Goal: Transaction & Acquisition: Purchase product/service

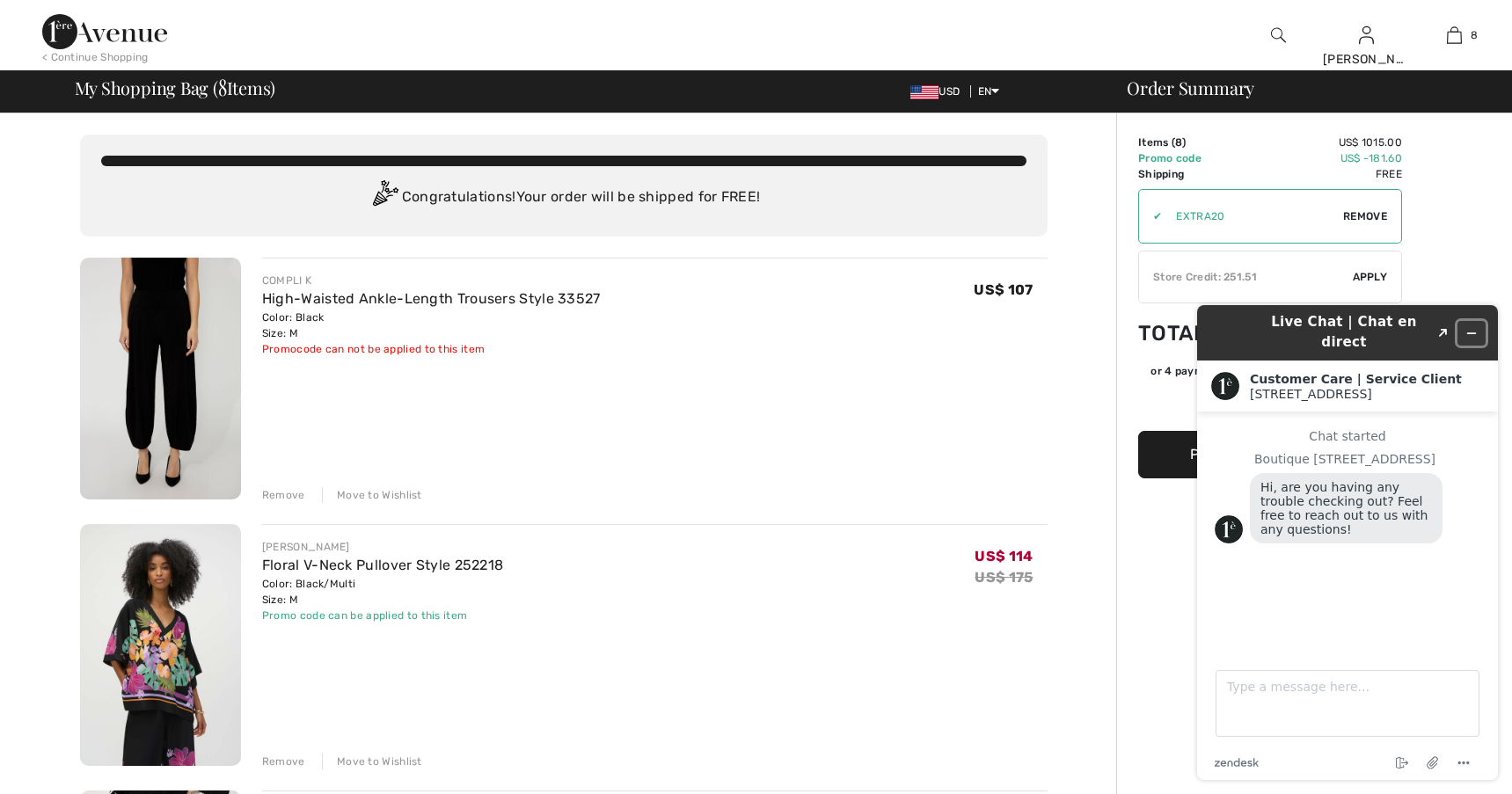
click at [1472, 327] on icon "Minimize widget" at bounding box center [1471, 333] width 12 height 12
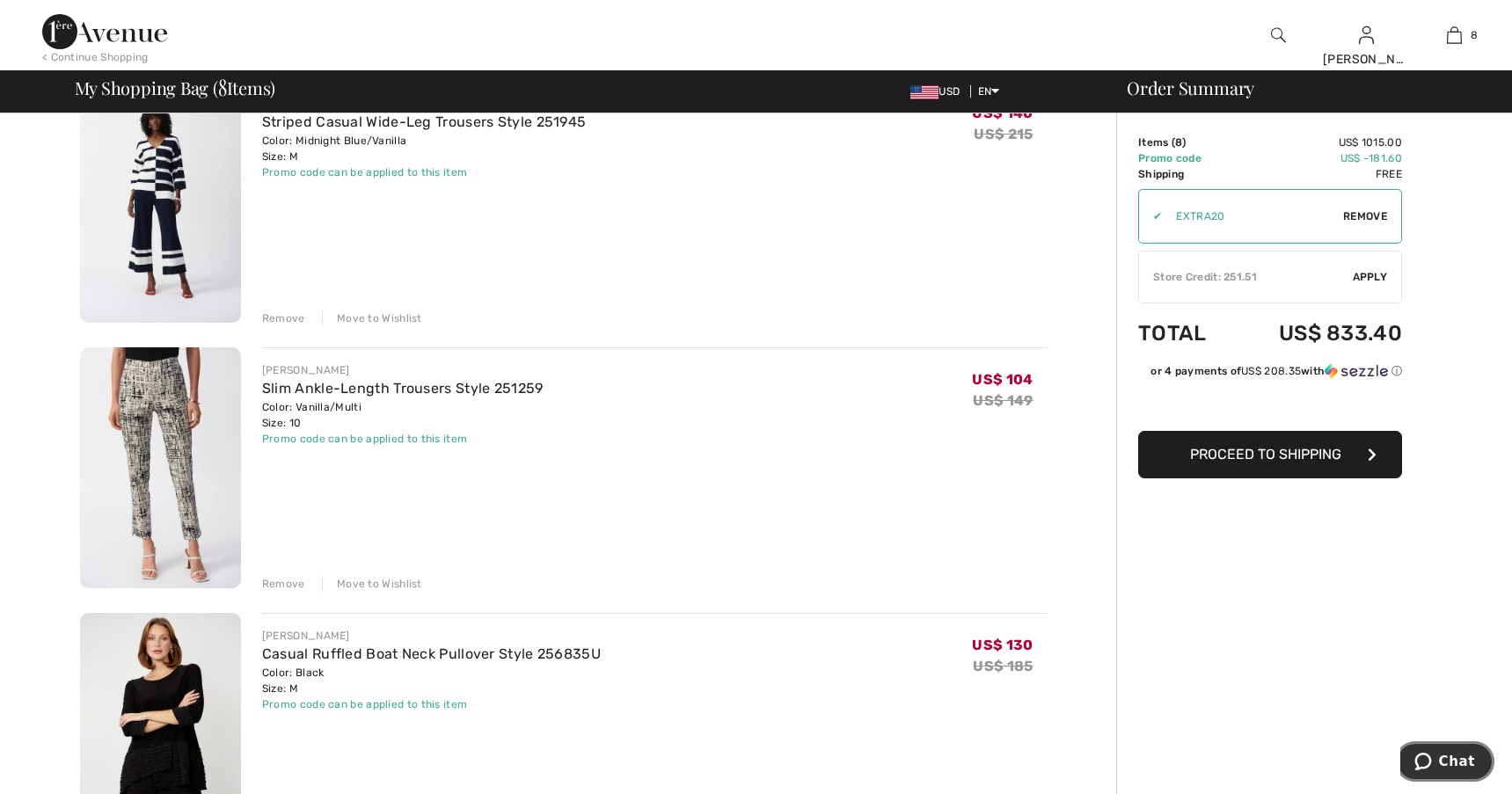
scroll to position [1583, 0]
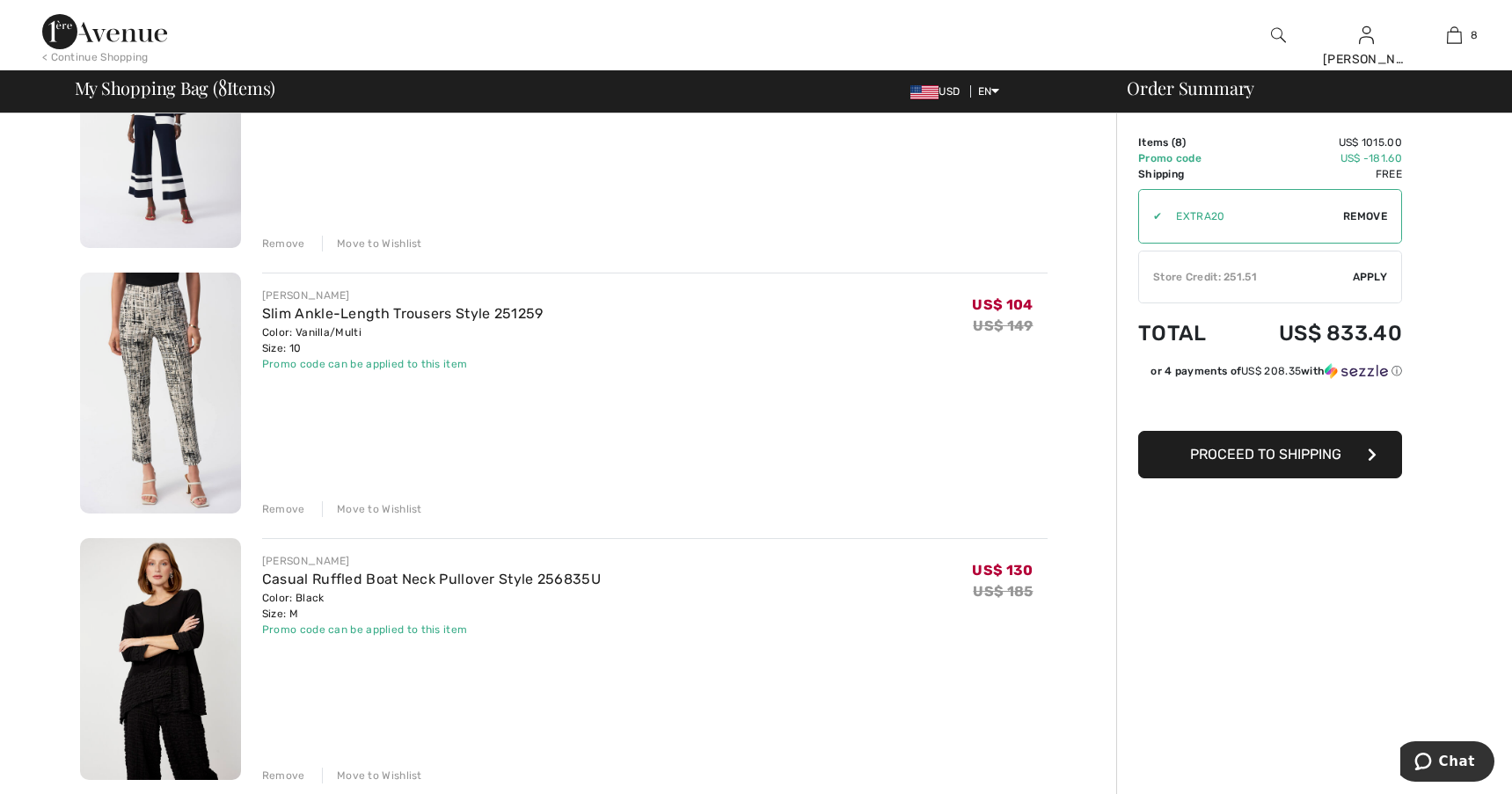
click at [281, 508] on div "Remove" at bounding box center [283, 509] width 43 height 16
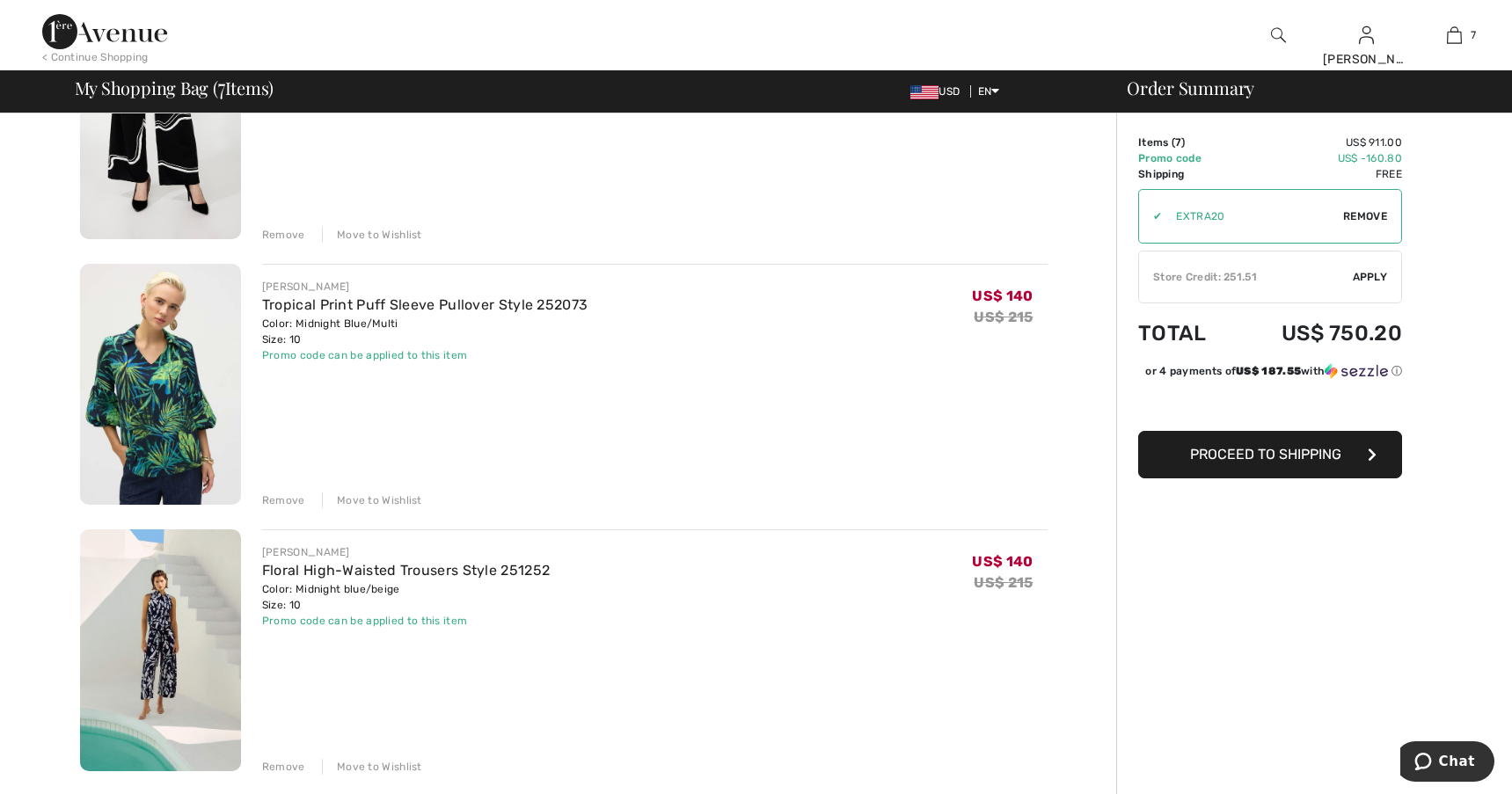
scroll to position [792, 0]
click at [297, 503] on div "Remove" at bounding box center [283, 502] width 43 height 16
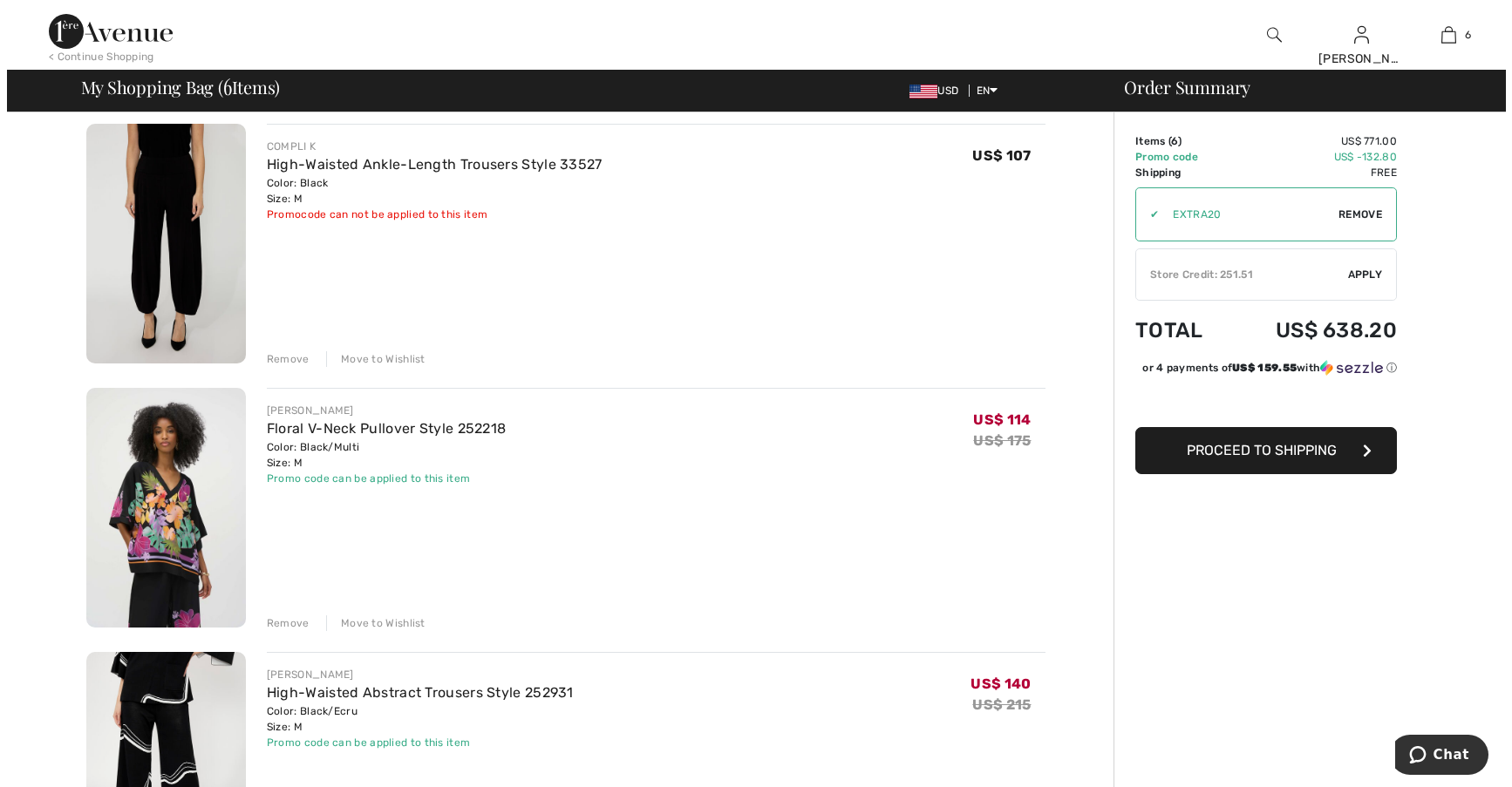
scroll to position [0, 0]
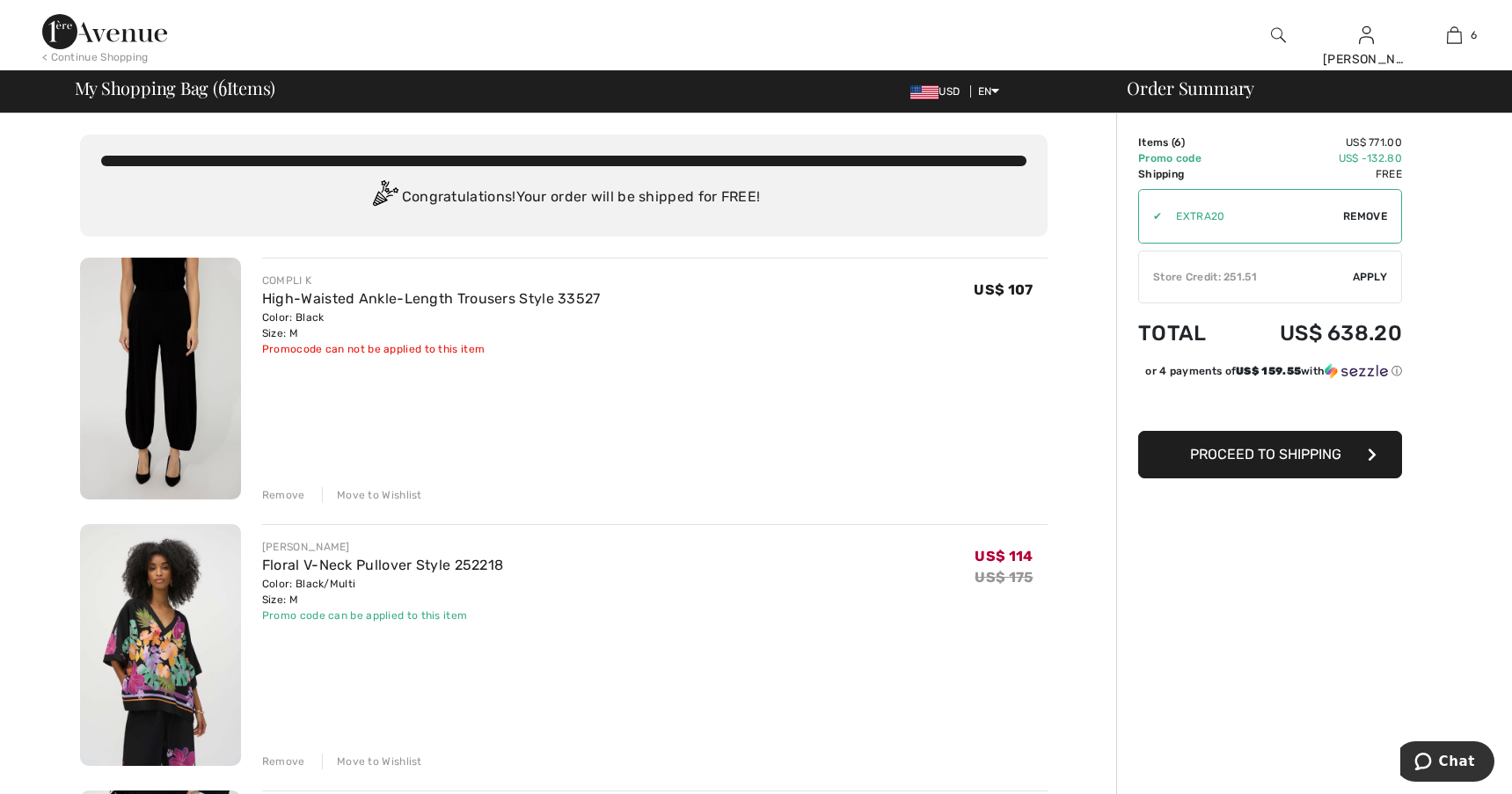
click at [1276, 33] on img at bounding box center [1278, 35] width 15 height 21
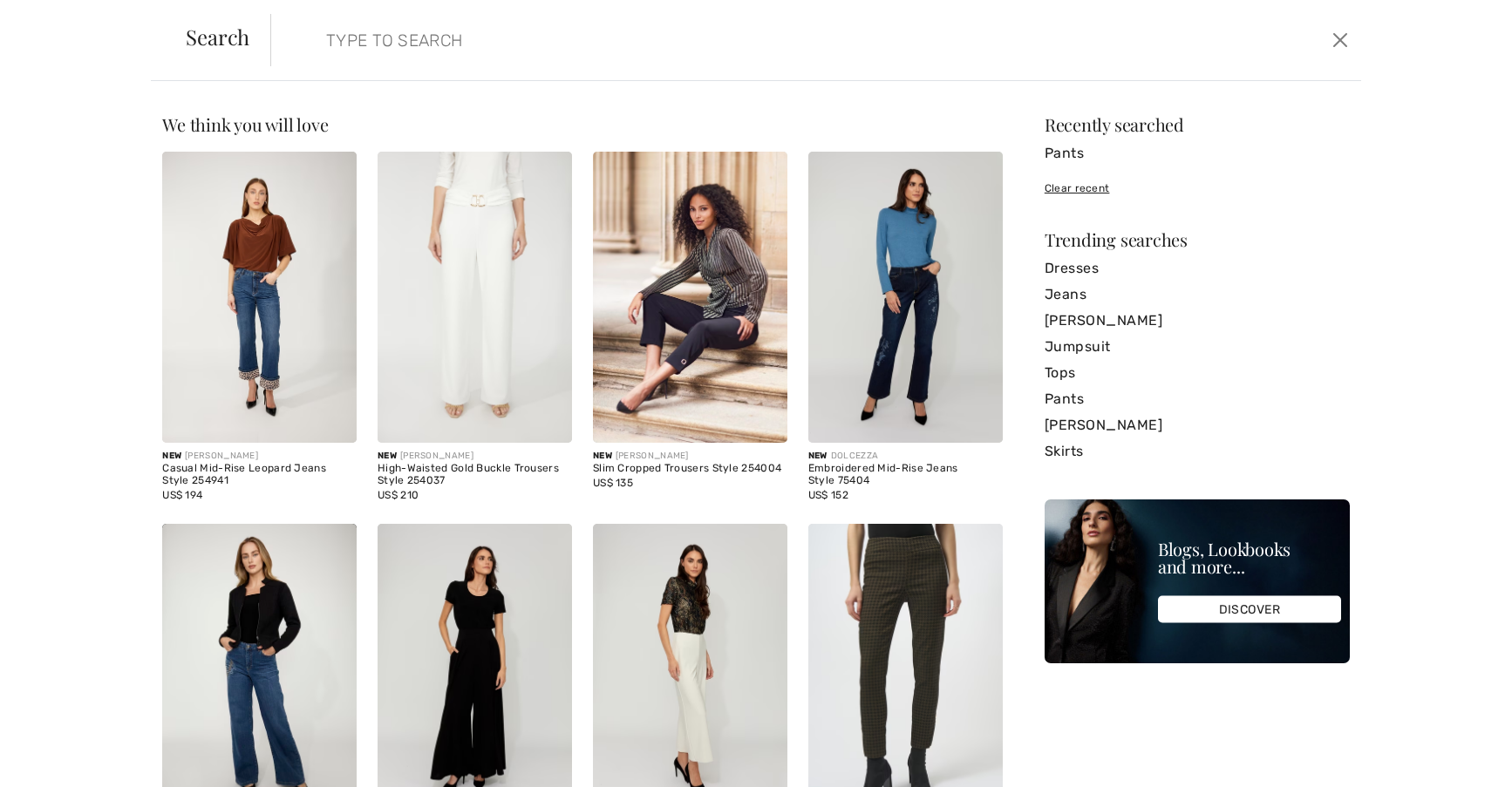
click at [477, 38] on input "search" at bounding box center [693, 40] width 761 height 52
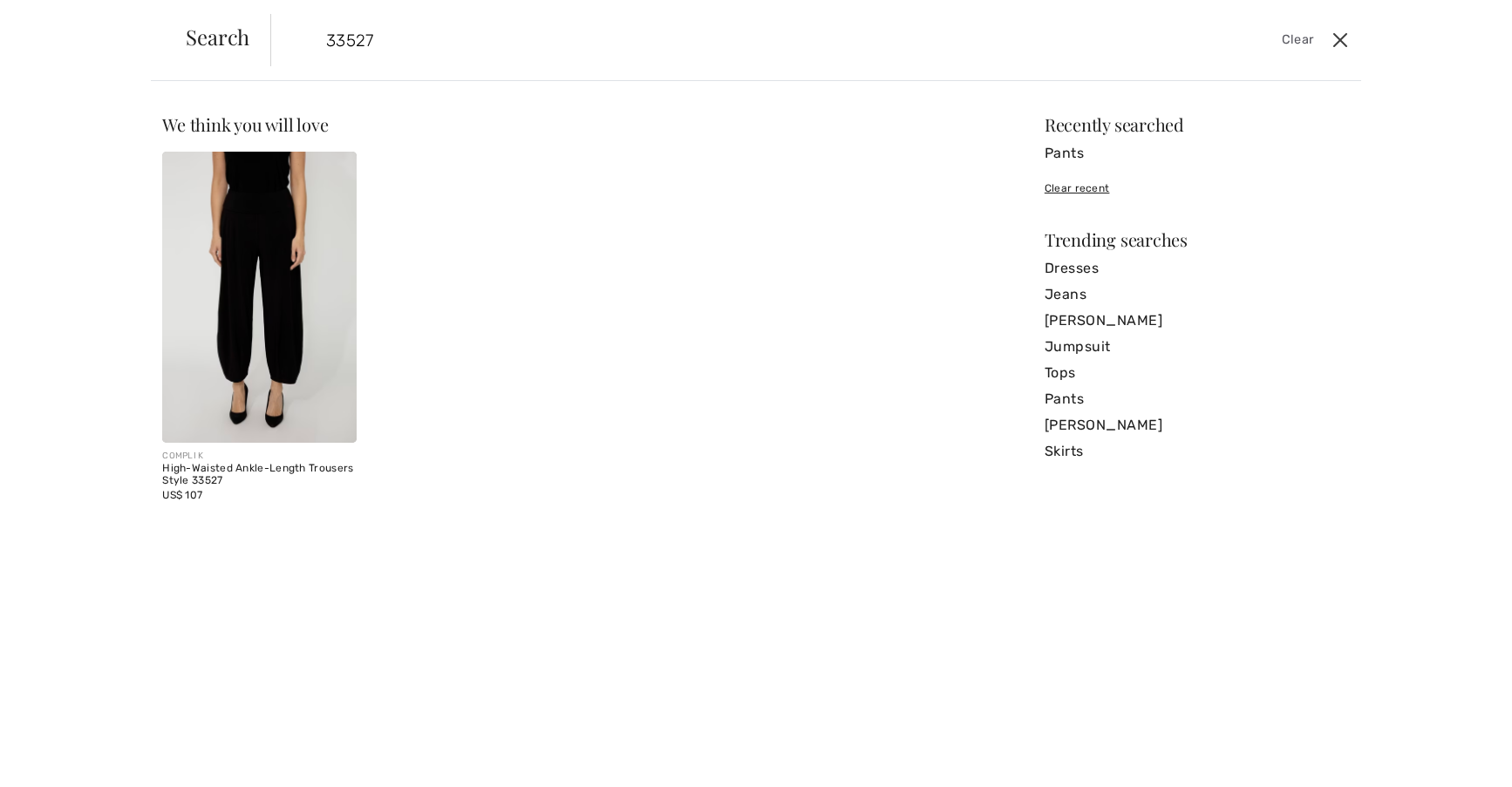
type input "33527"
click at [1344, 43] on button "Close" at bounding box center [1341, 40] width 27 height 28
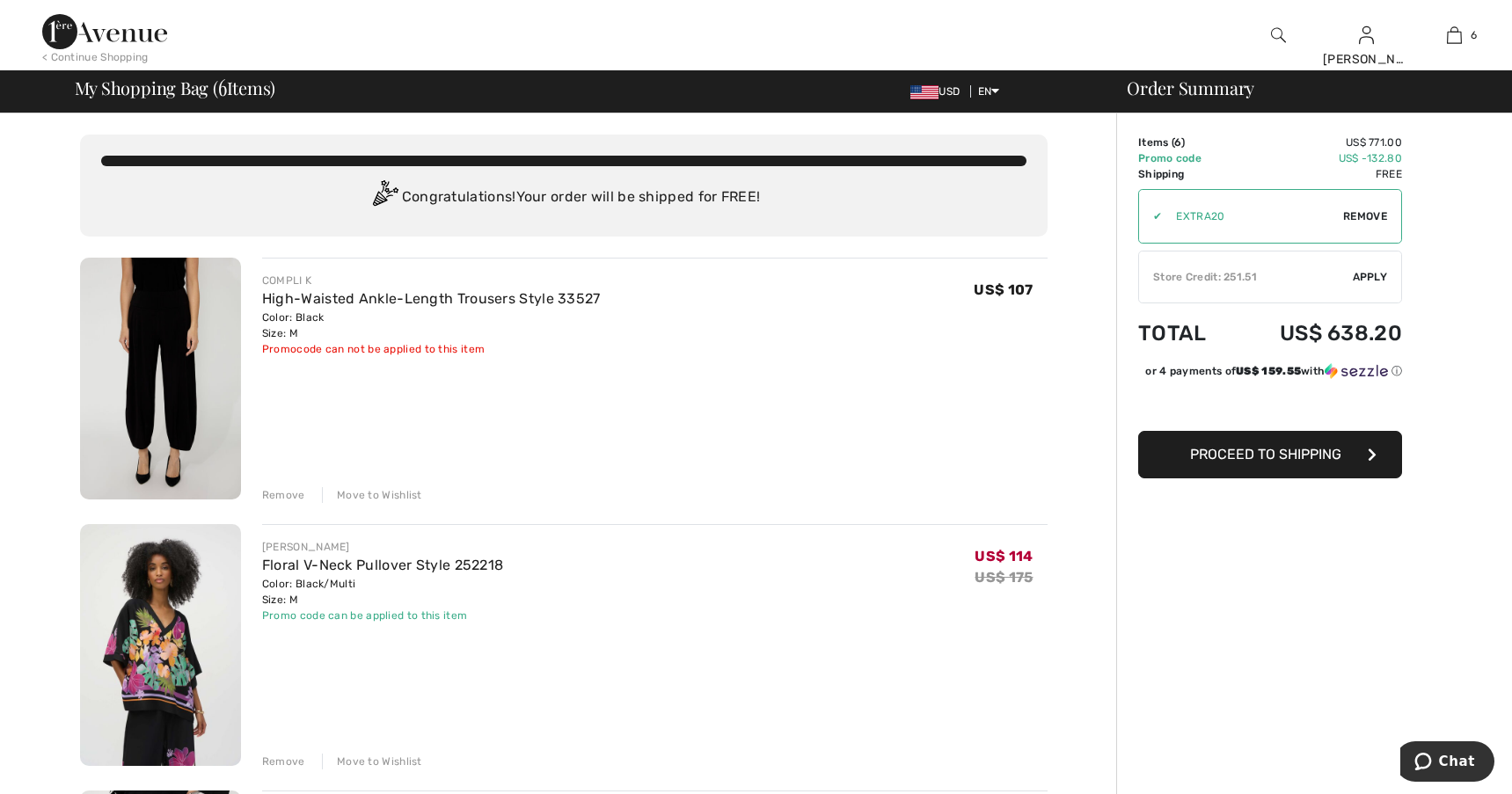
click at [1281, 39] on img at bounding box center [1278, 35] width 15 height 21
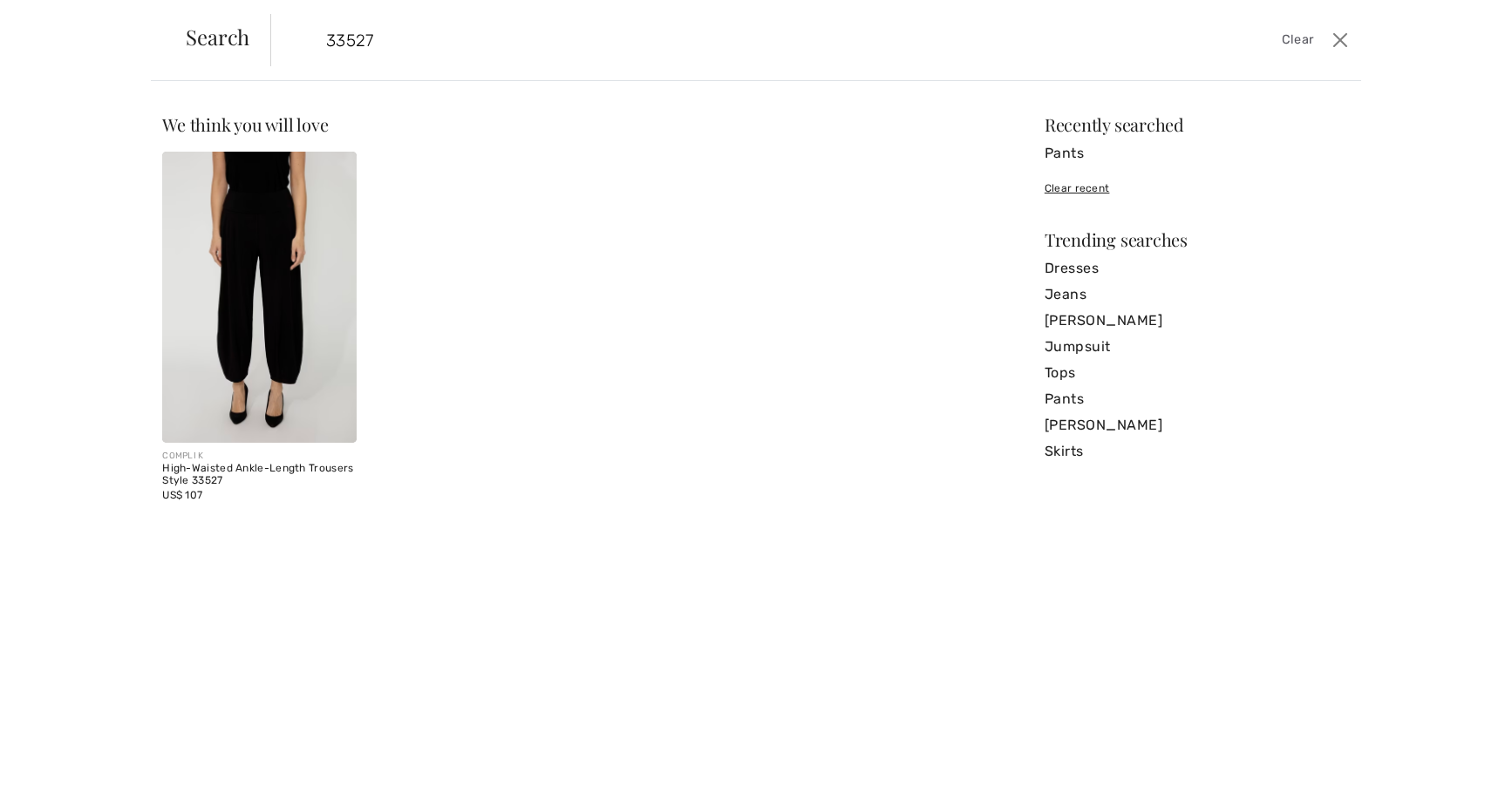
click at [1298, 42] on span "Clear" at bounding box center [1298, 40] width 32 height 19
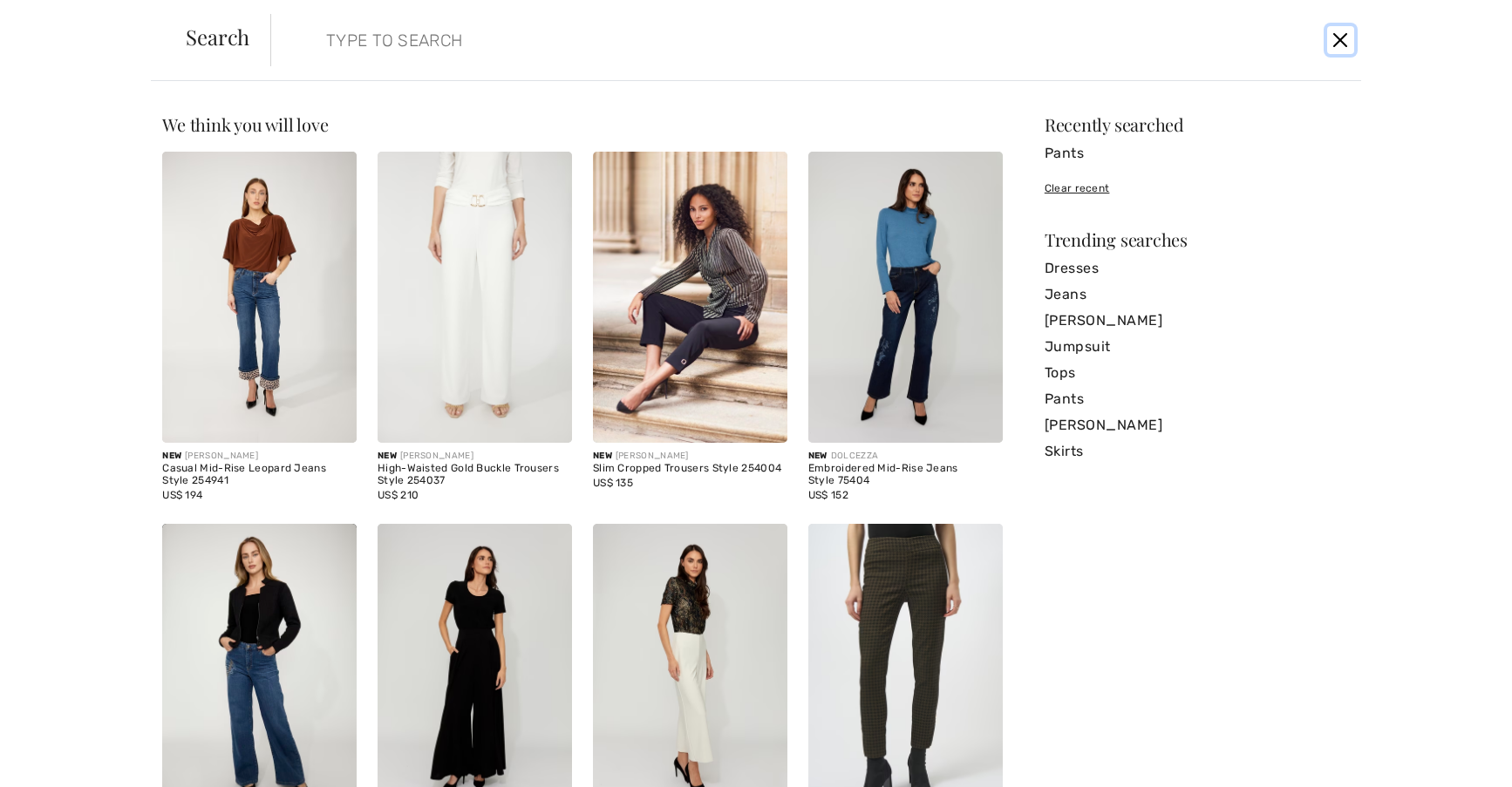
click at [1352, 41] on button "Close" at bounding box center [1341, 40] width 27 height 28
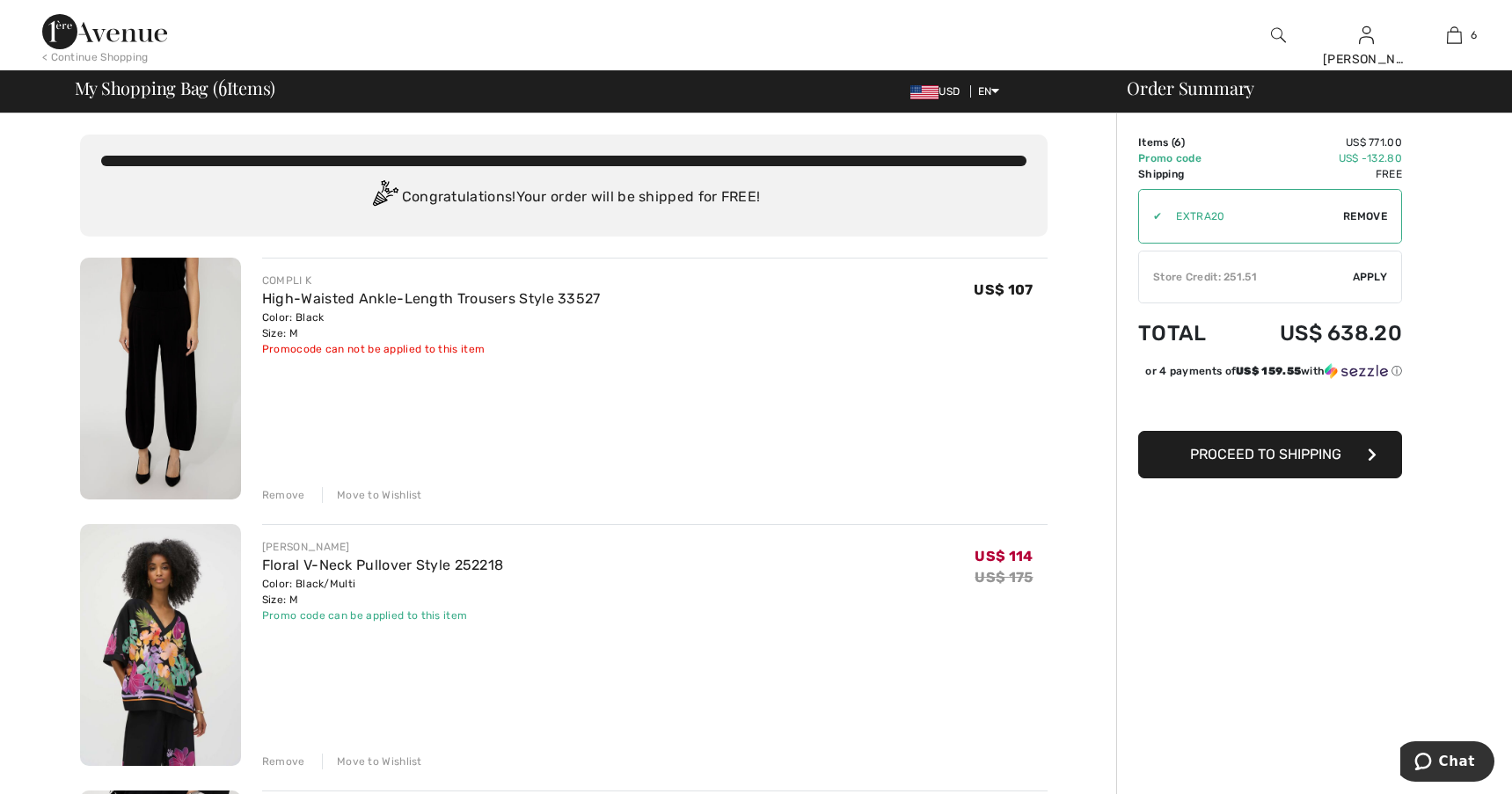
click at [1279, 36] on img at bounding box center [1278, 35] width 15 height 21
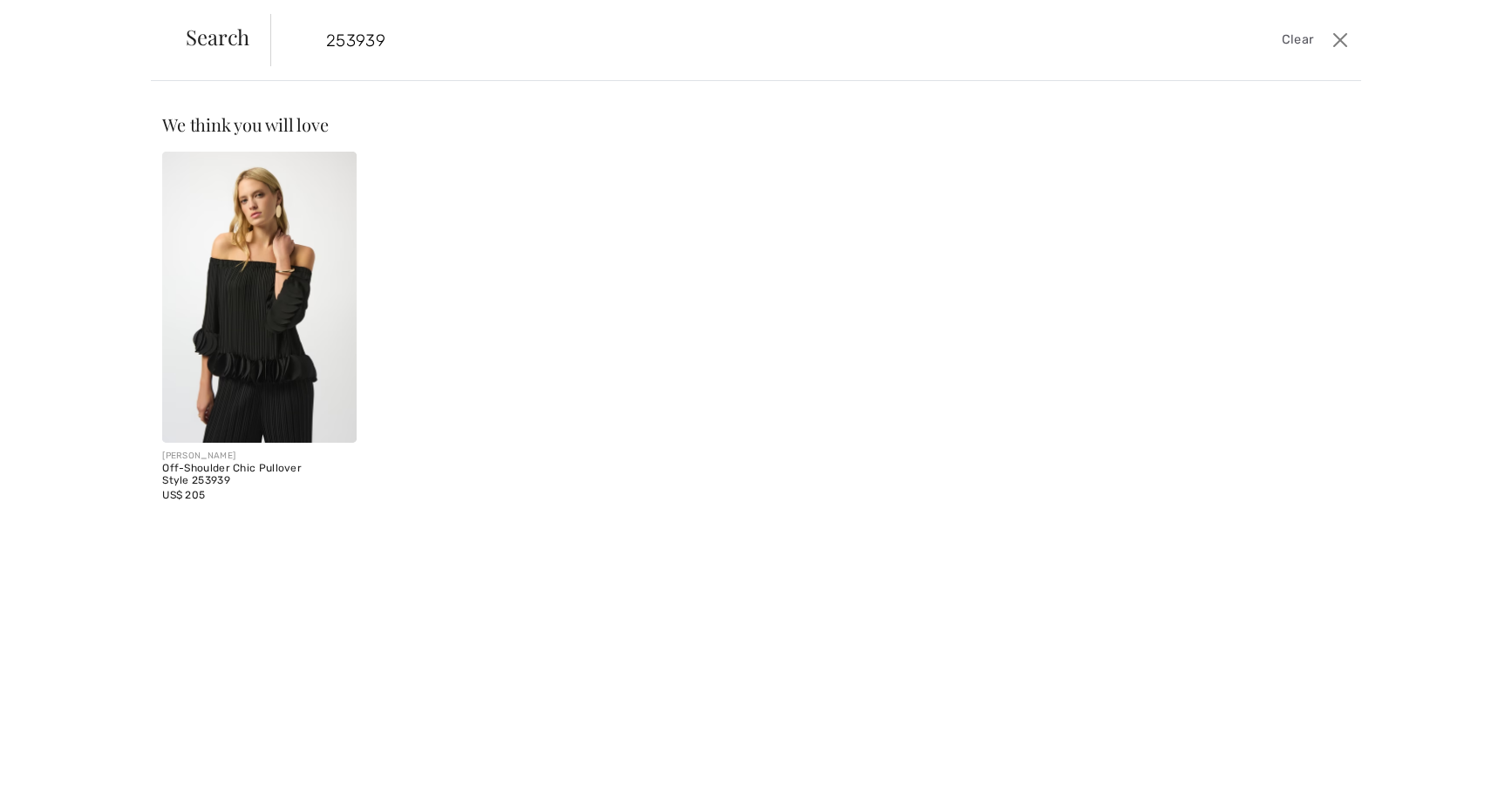
type input "253939"
click at [300, 334] on img at bounding box center [260, 298] width 195 height 291
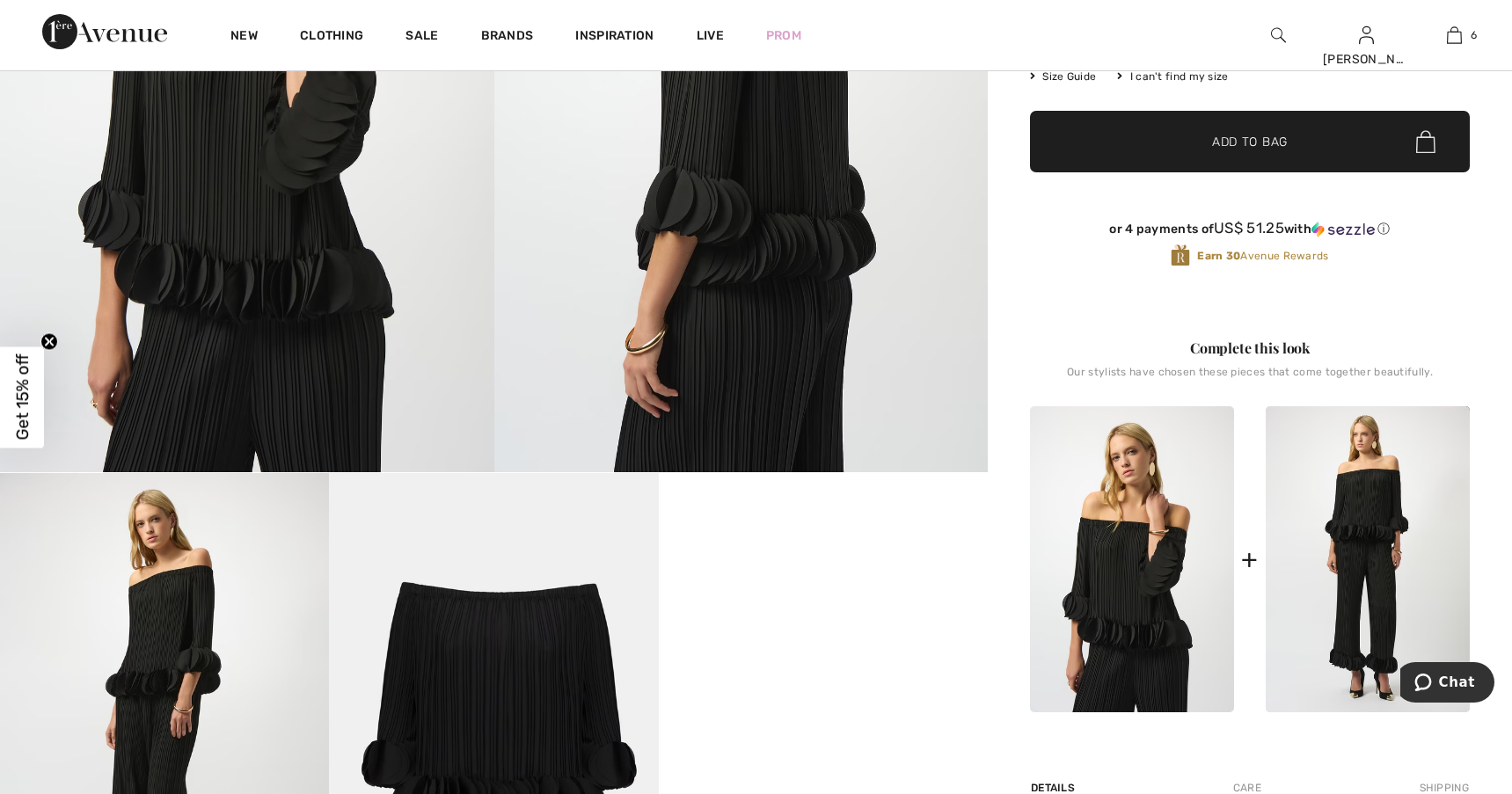
scroll to position [352, 0]
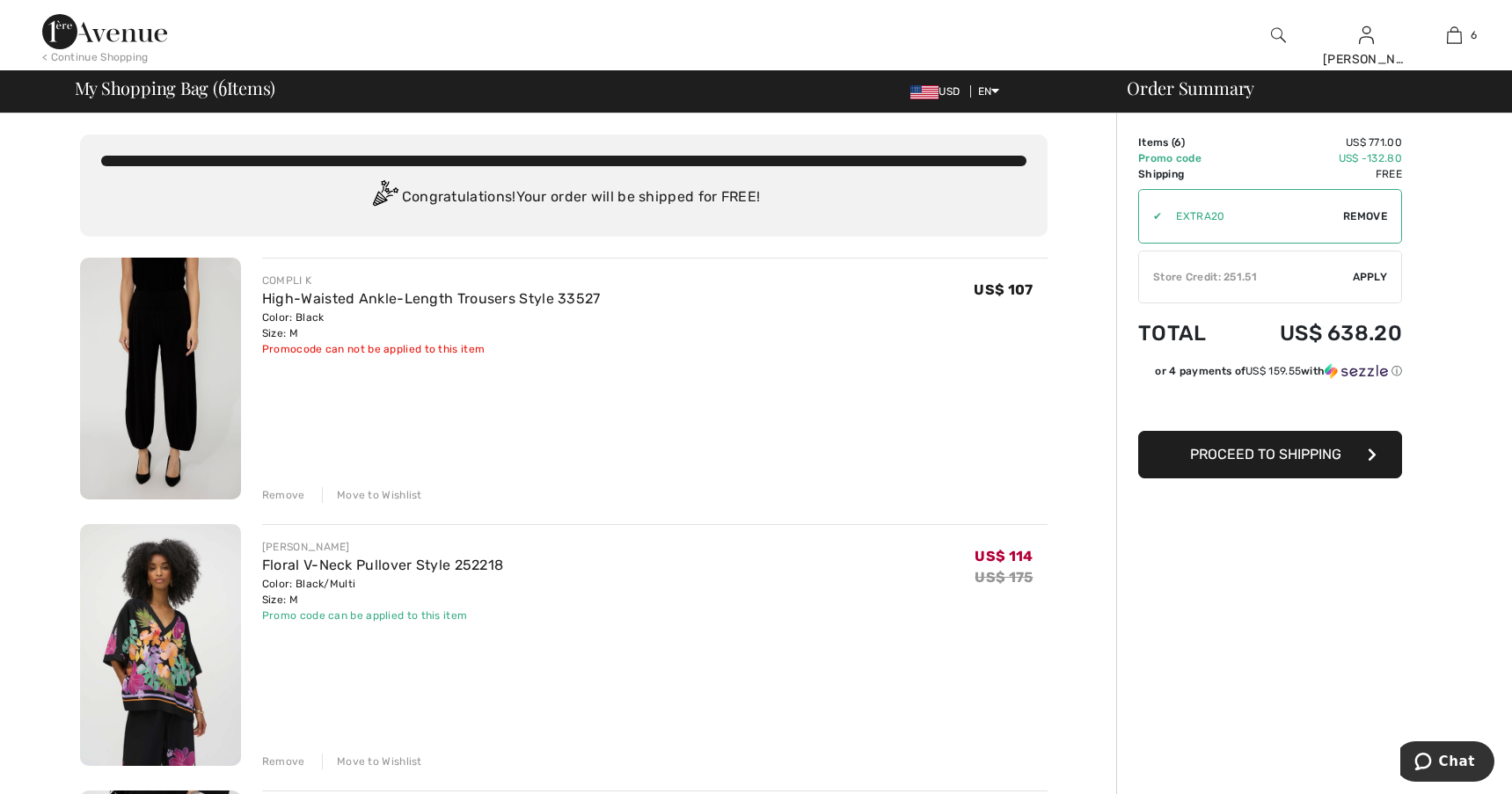
click at [1273, 37] on img at bounding box center [1278, 35] width 15 height 21
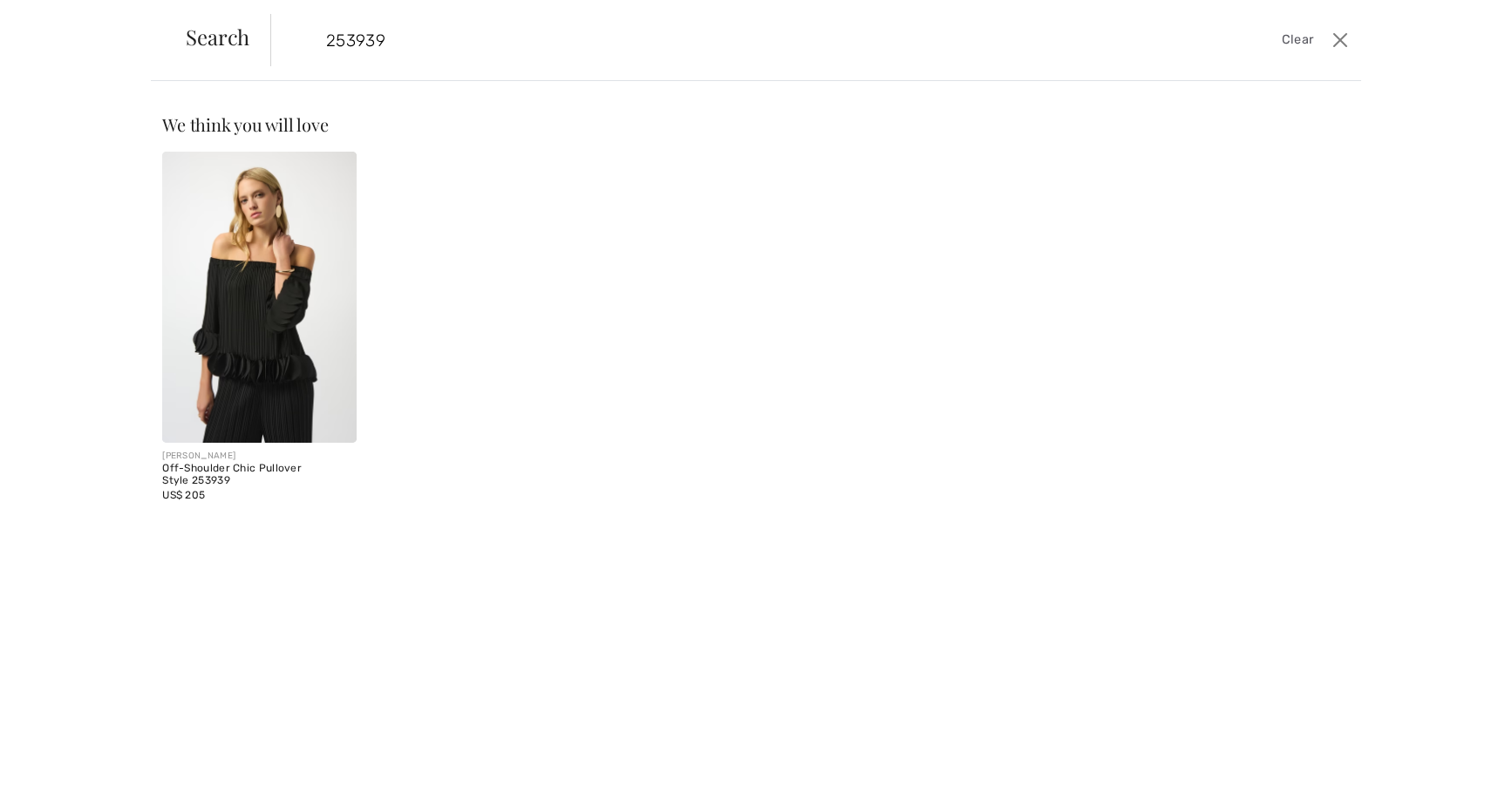
type input "253939"
click at [303, 280] on img at bounding box center [260, 298] width 195 height 291
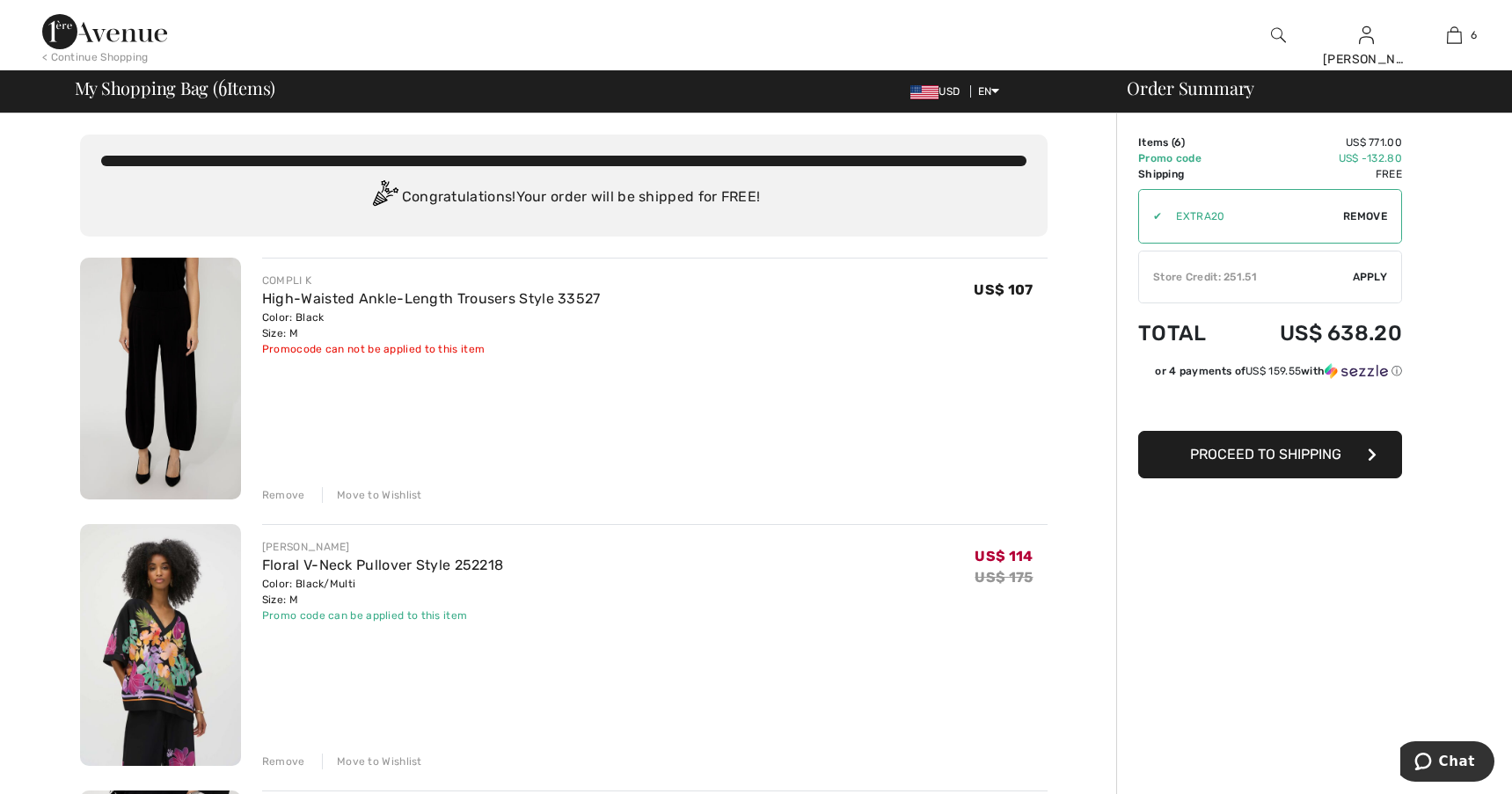
click at [1272, 28] on img at bounding box center [1278, 35] width 15 height 21
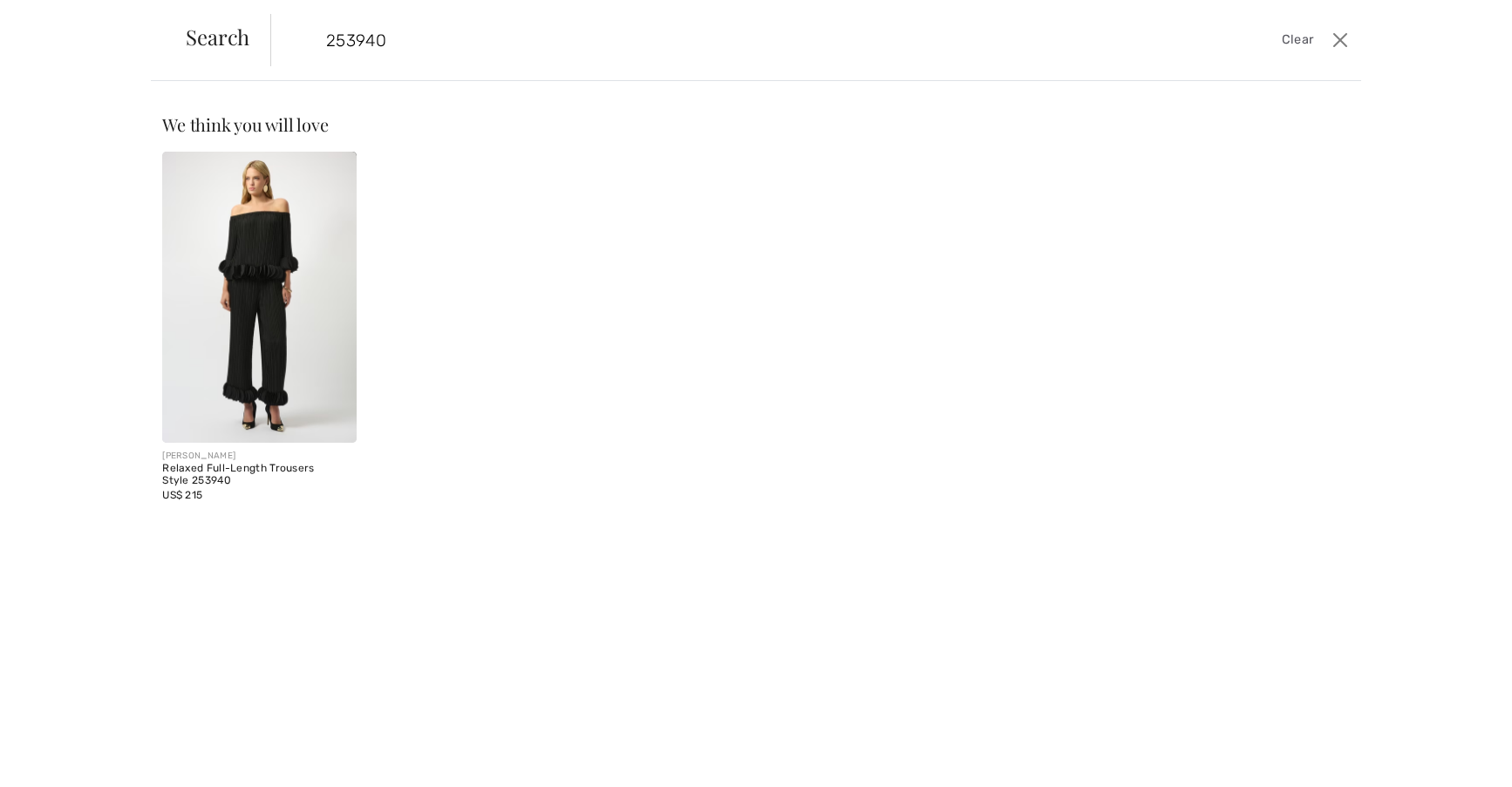
type input "253940"
drag, startPoint x: 249, startPoint y: 473, endPoint x: 261, endPoint y: 470, distance: 12.4
click at [249, 473] on div "Relaxed Full-Length Trousers Style 253940" at bounding box center [260, 475] width 195 height 25
click at [288, 311] on img at bounding box center [260, 298] width 195 height 291
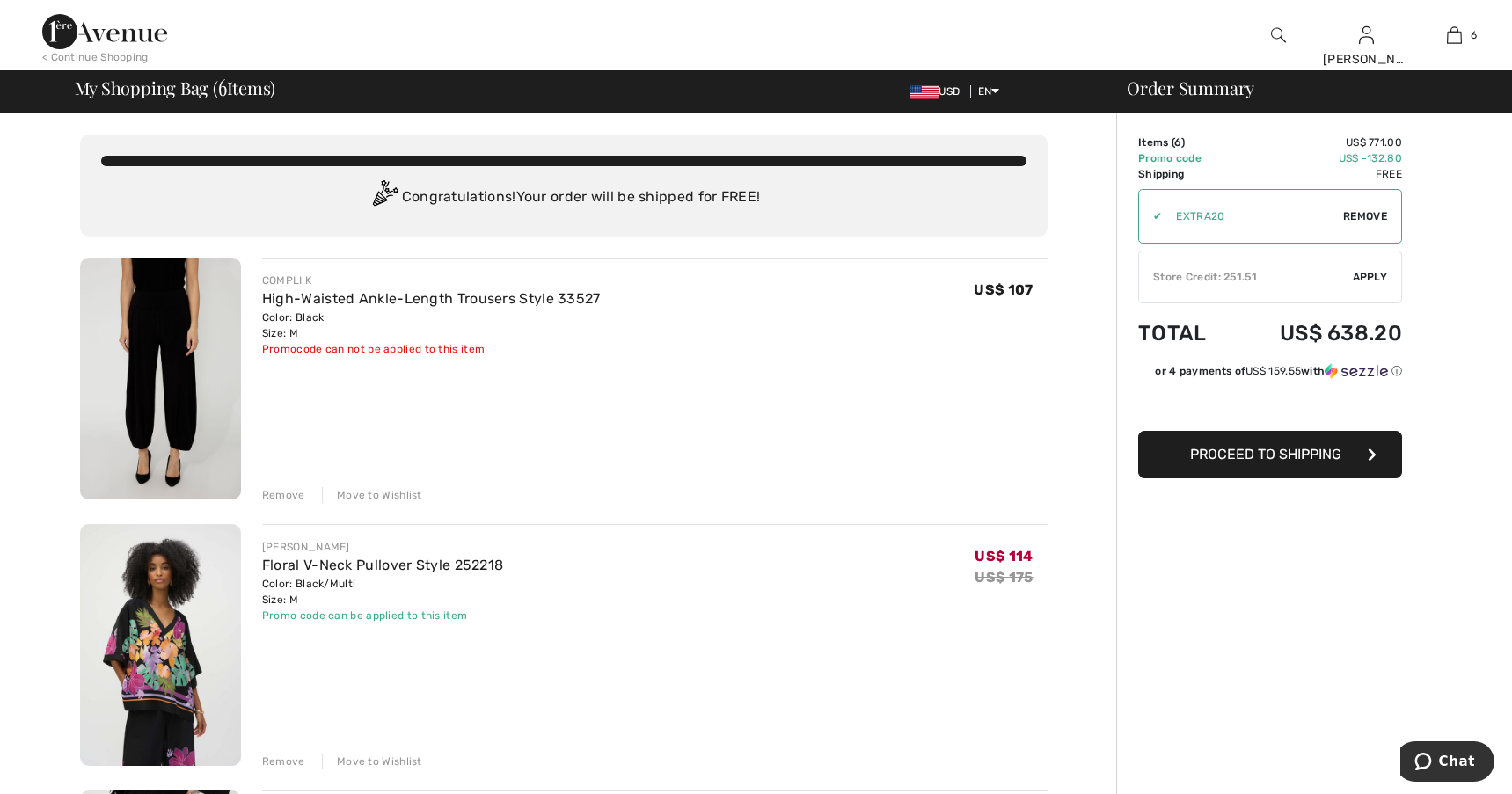
click at [1276, 34] on img at bounding box center [1278, 35] width 15 height 21
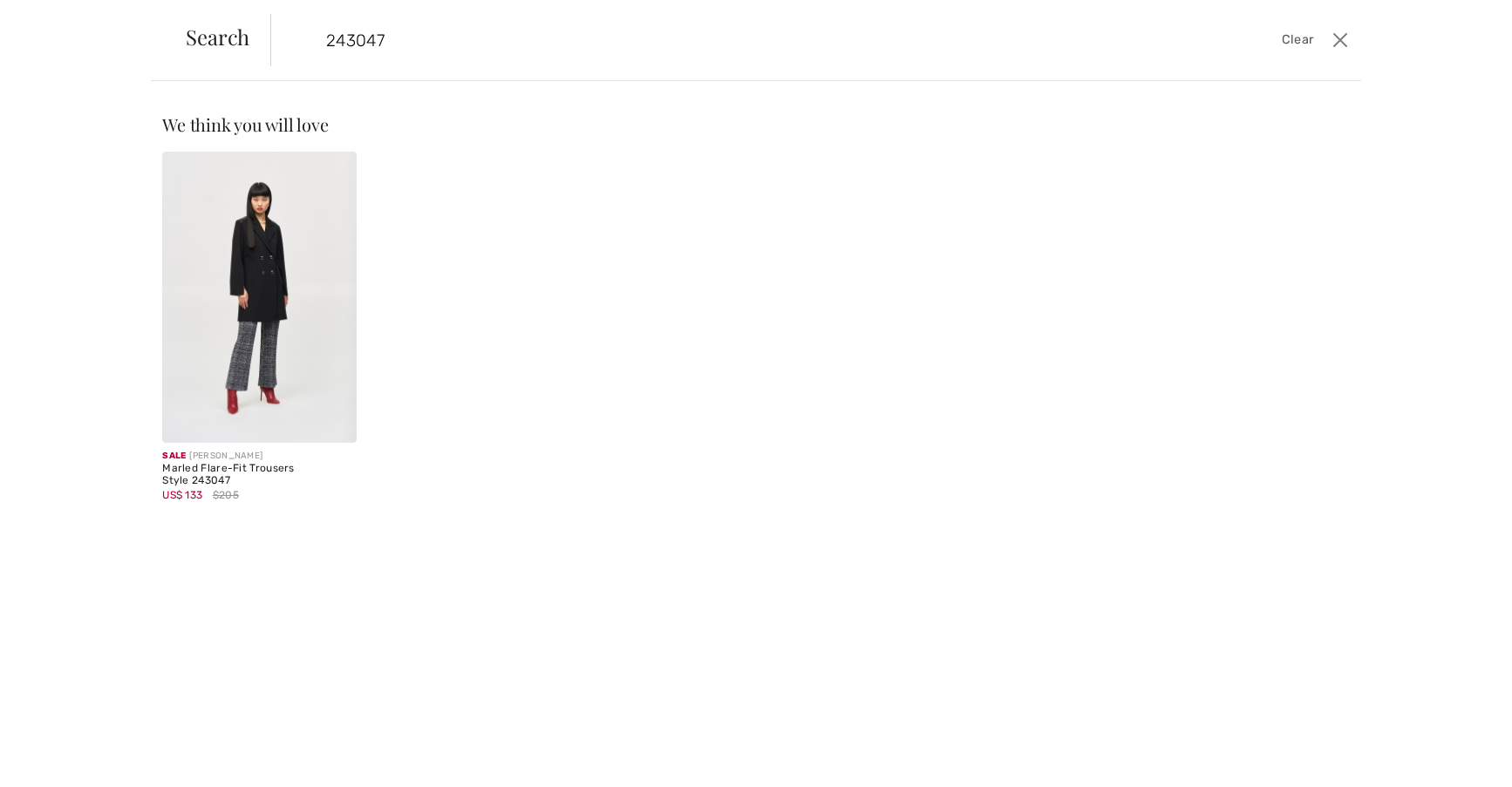
type input "243047"
click at [281, 306] on img at bounding box center [260, 298] width 195 height 291
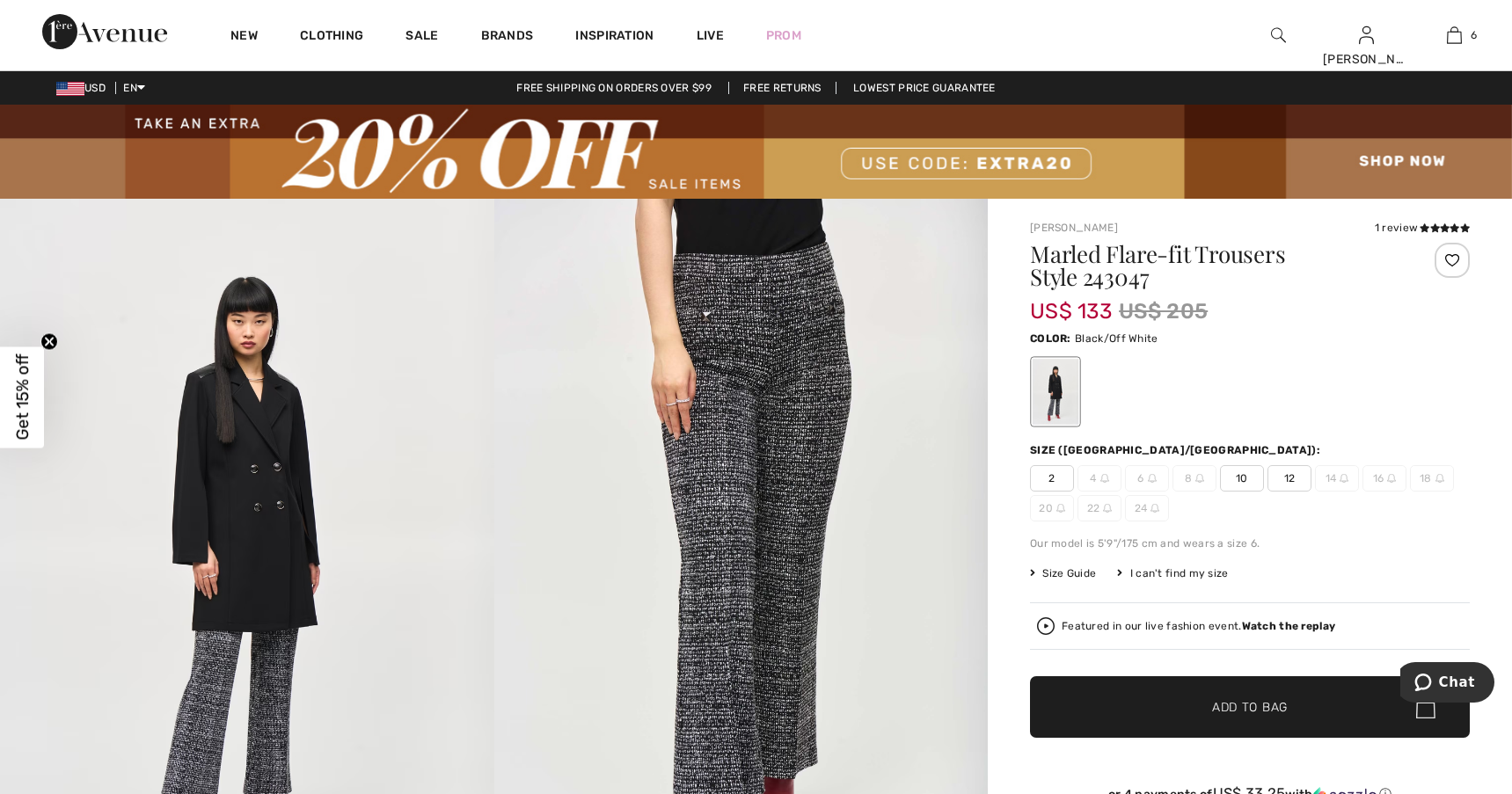
click at [1245, 473] on span "10" at bounding box center [1242, 479] width 44 height 27
click at [1247, 710] on span "Add to Bag" at bounding box center [1249, 707] width 76 height 18
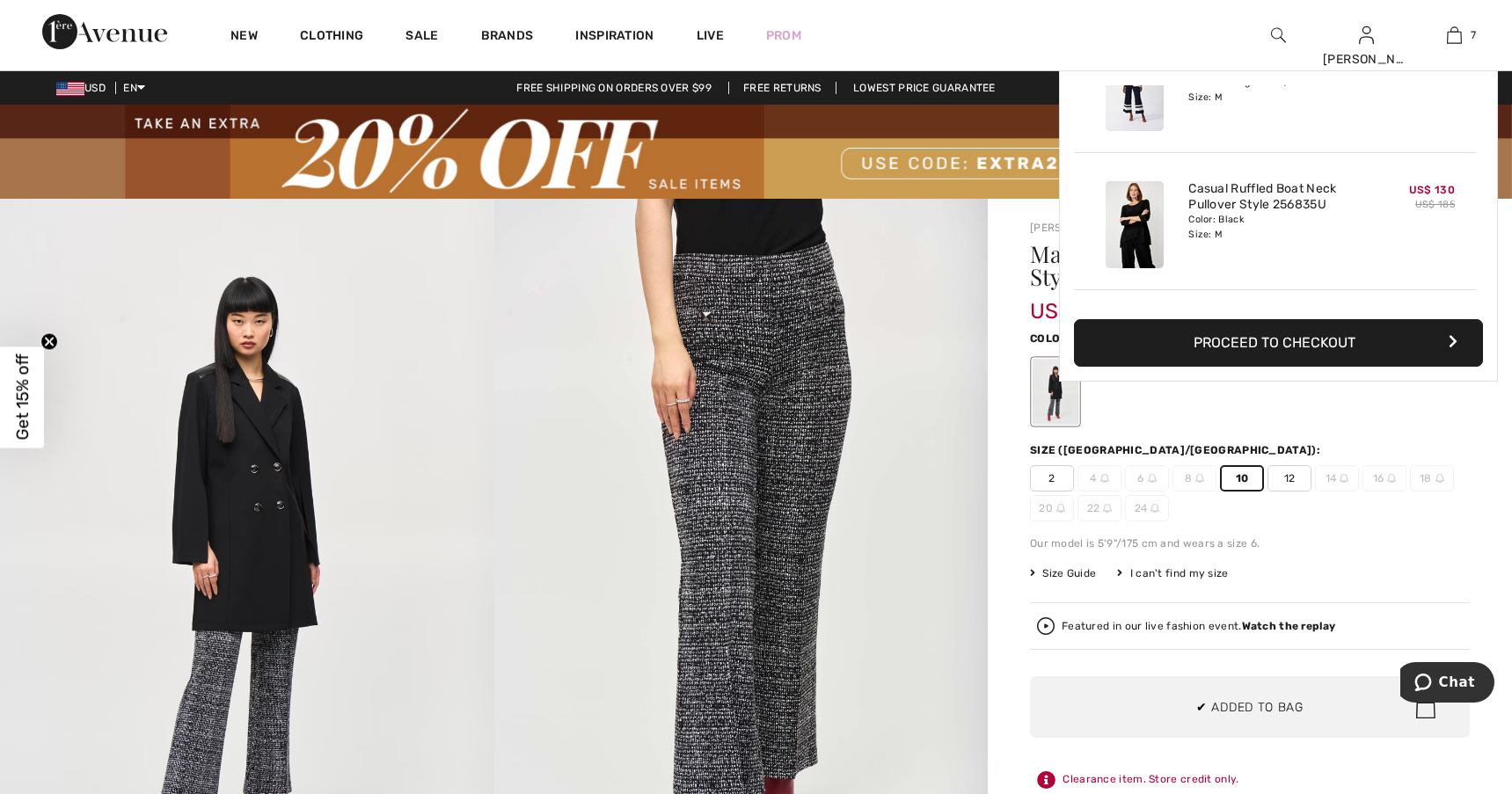
scroll to position [740, 0]
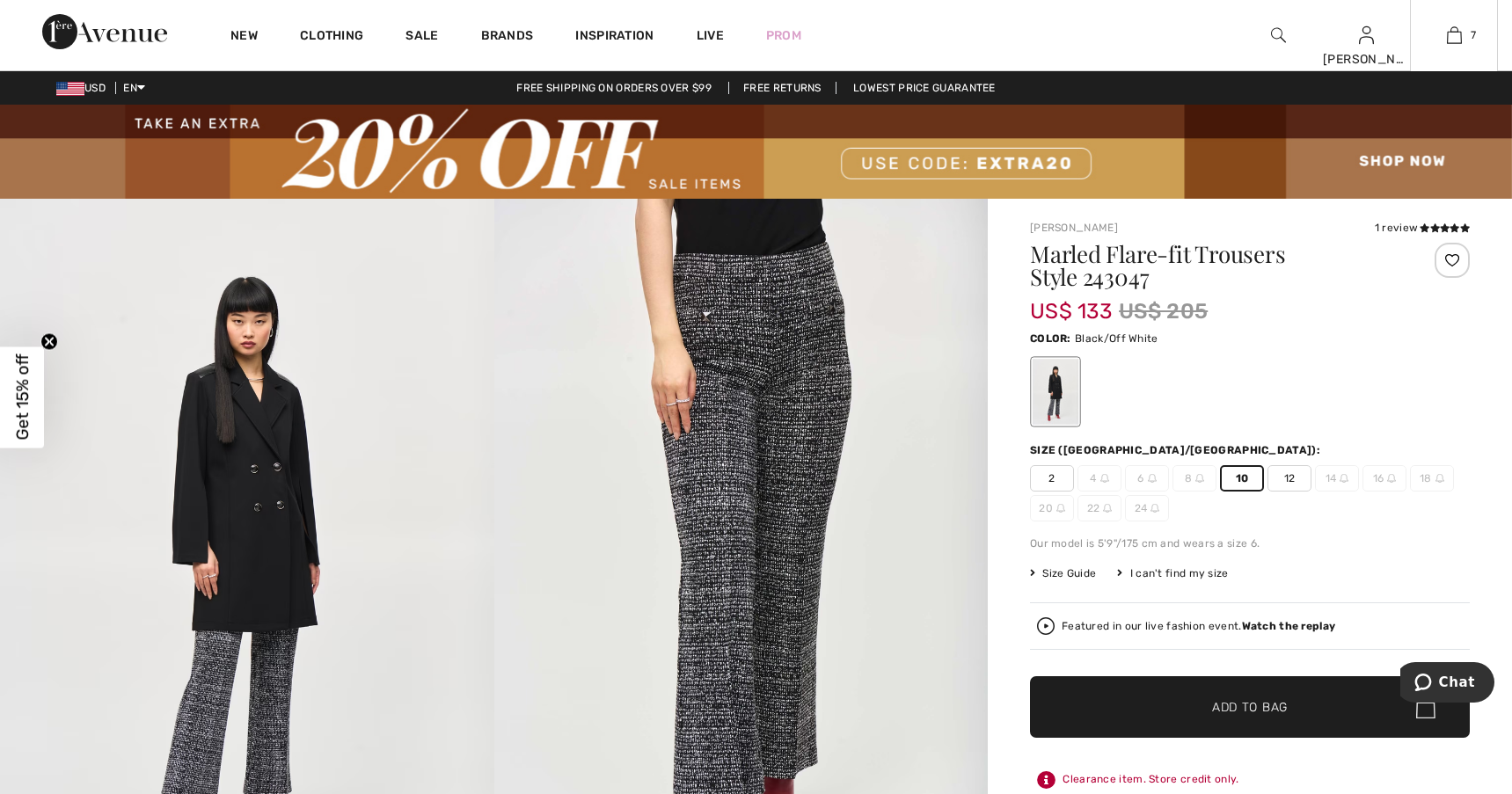
click at [1316, 346] on div "Color: Black/Off White" at bounding box center [1249, 338] width 440 height 21
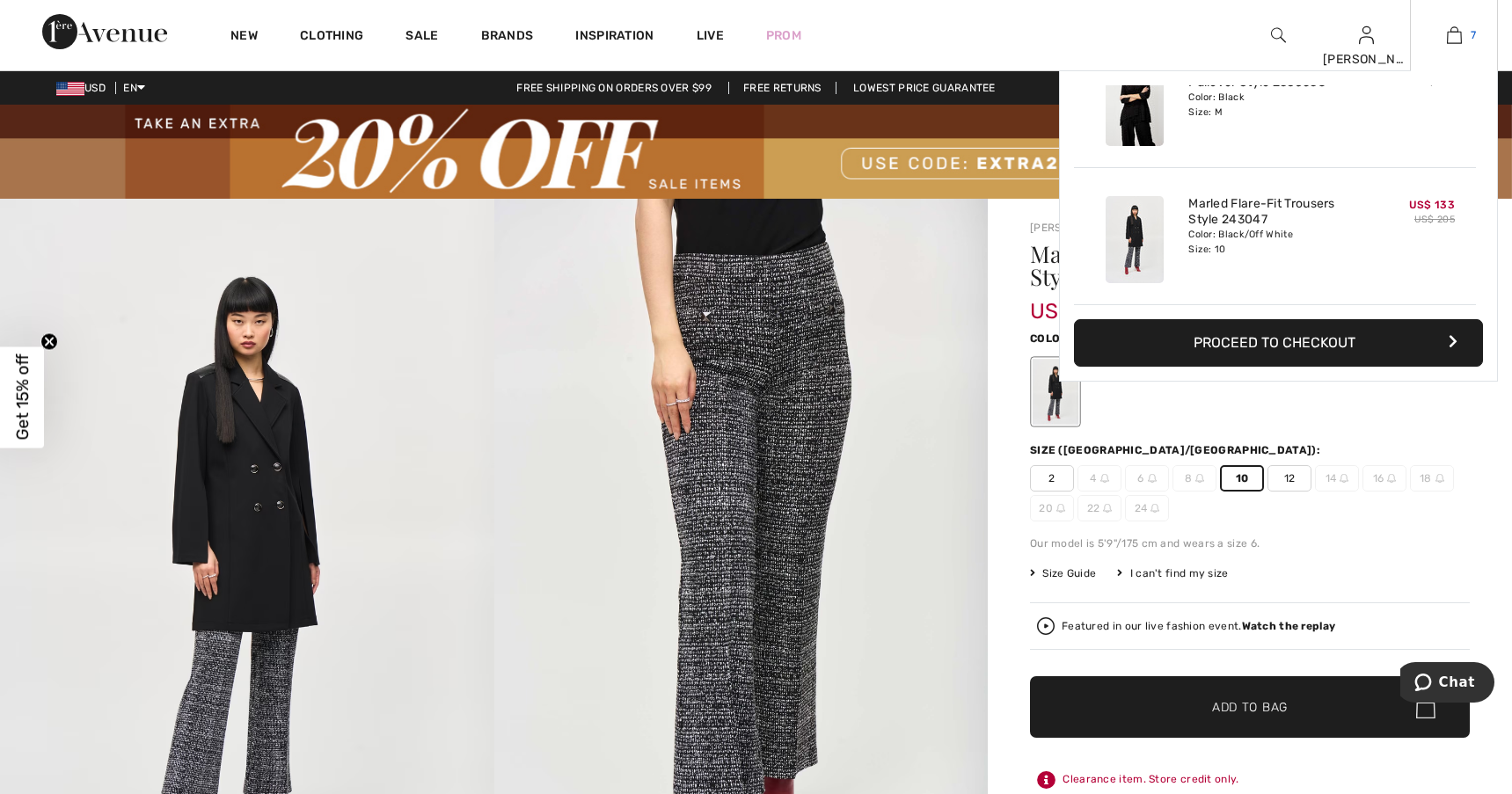
click at [1456, 36] on img at bounding box center [1454, 35] width 15 height 21
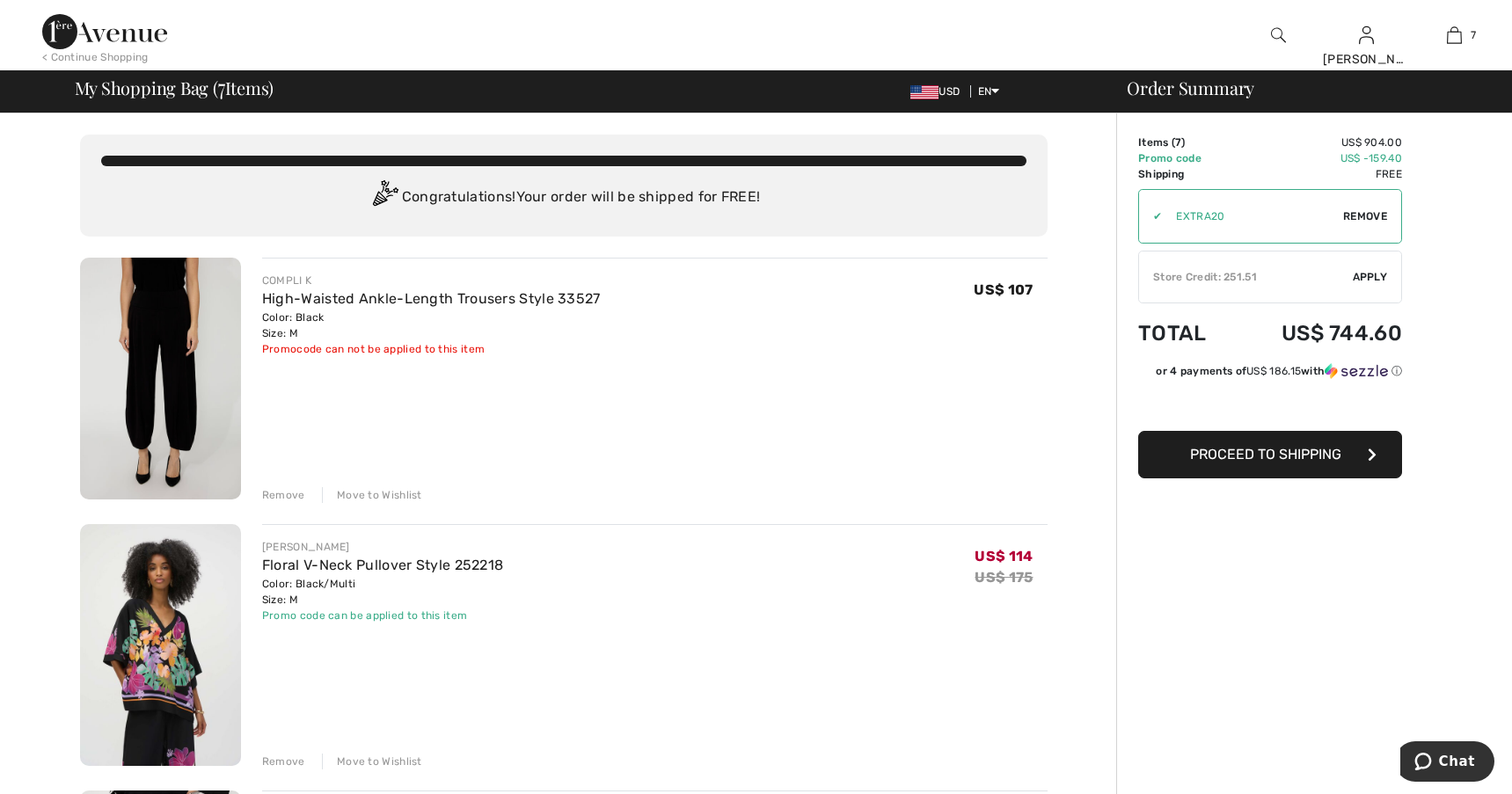
click at [1348, 457] on button "Proceed to Shipping" at bounding box center [1269, 455] width 264 height 48
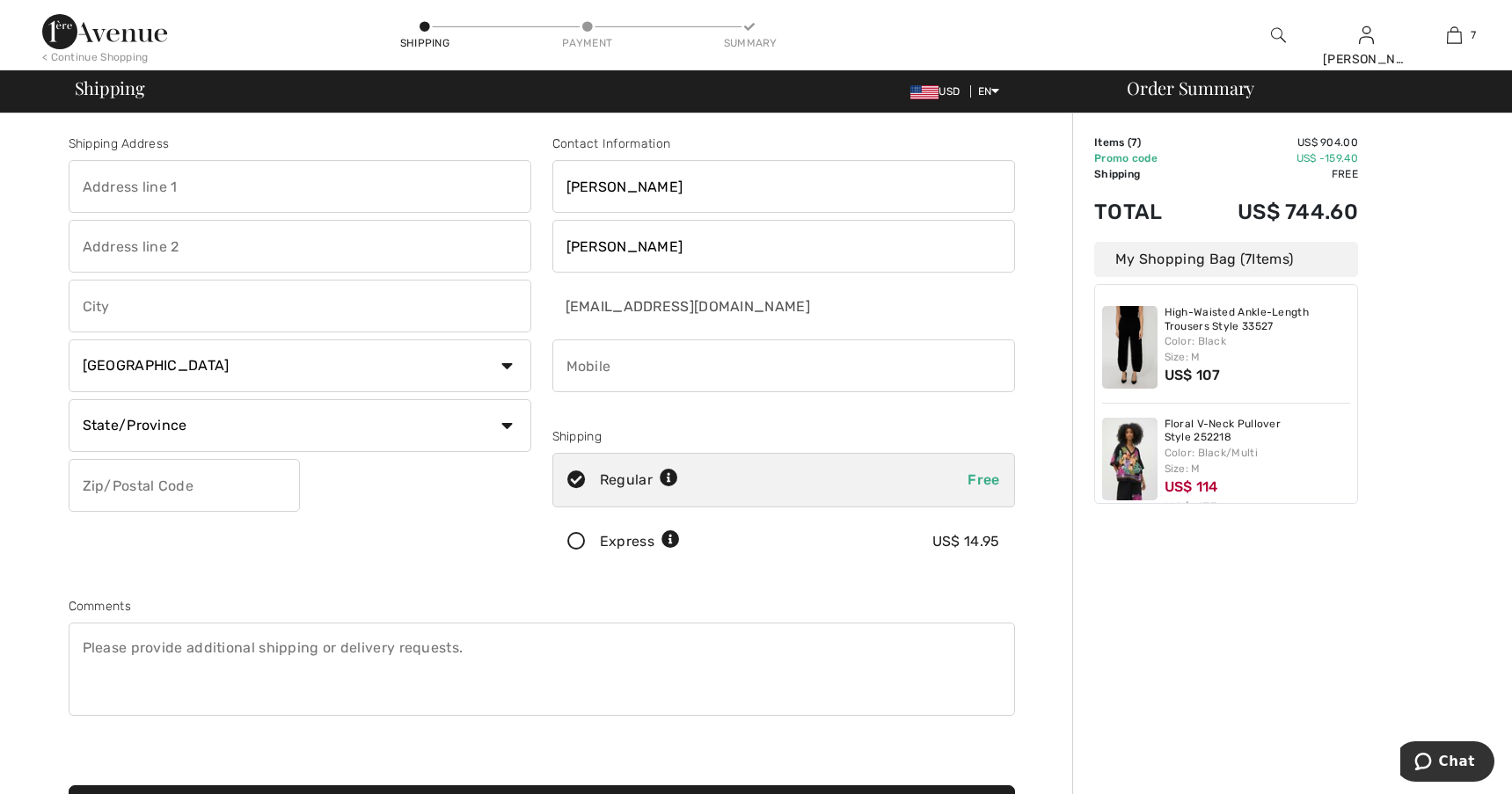
click at [328, 199] on input "text" at bounding box center [300, 186] width 462 height 53
type input "8811 SW 68 Av"
type input "Pinecrest"
drag, startPoint x: 509, startPoint y: 363, endPoint x: 521, endPoint y: 369, distance: 13.4
click at [509, 363] on select "Country Canada United States Afghanistan Aland Islands Albania Algeria American…" at bounding box center [300, 365] width 462 height 53
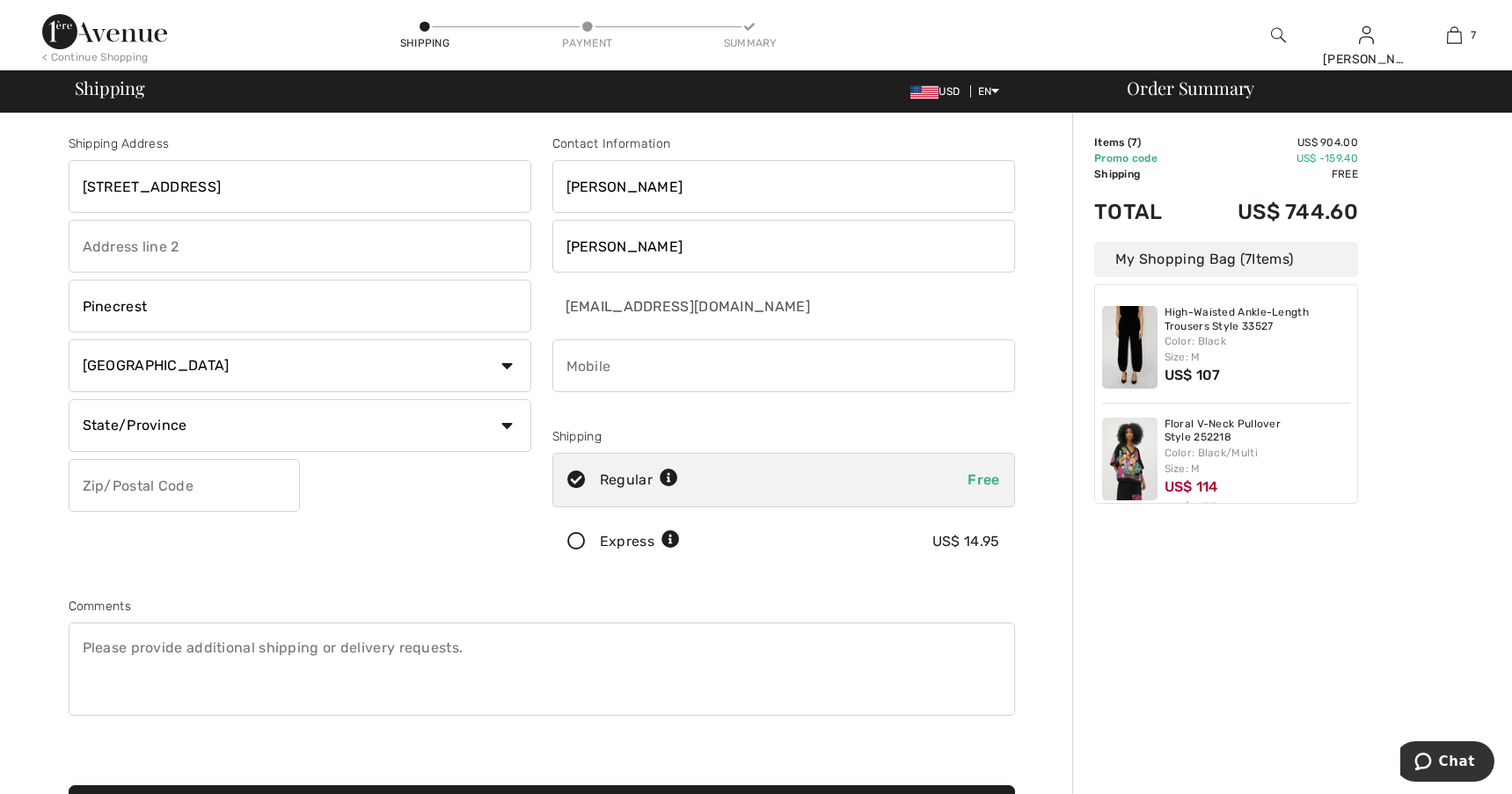
select select "US"
click at [69, 339] on select "Country Canada United States Afghanistan Aland Islands Albania Algeria American…" at bounding box center [300, 365] width 462 height 53
click at [508, 424] on select "State/Province Alabama Alaska American Samoa Arizona Arkansas California Colora…" at bounding box center [300, 425] width 462 height 53
select select "FL"
click at [69, 399] on select "State/Province Alabama Alaska American Samoa Arizona Arkansas California Colora…" at bounding box center [300, 425] width 462 height 53
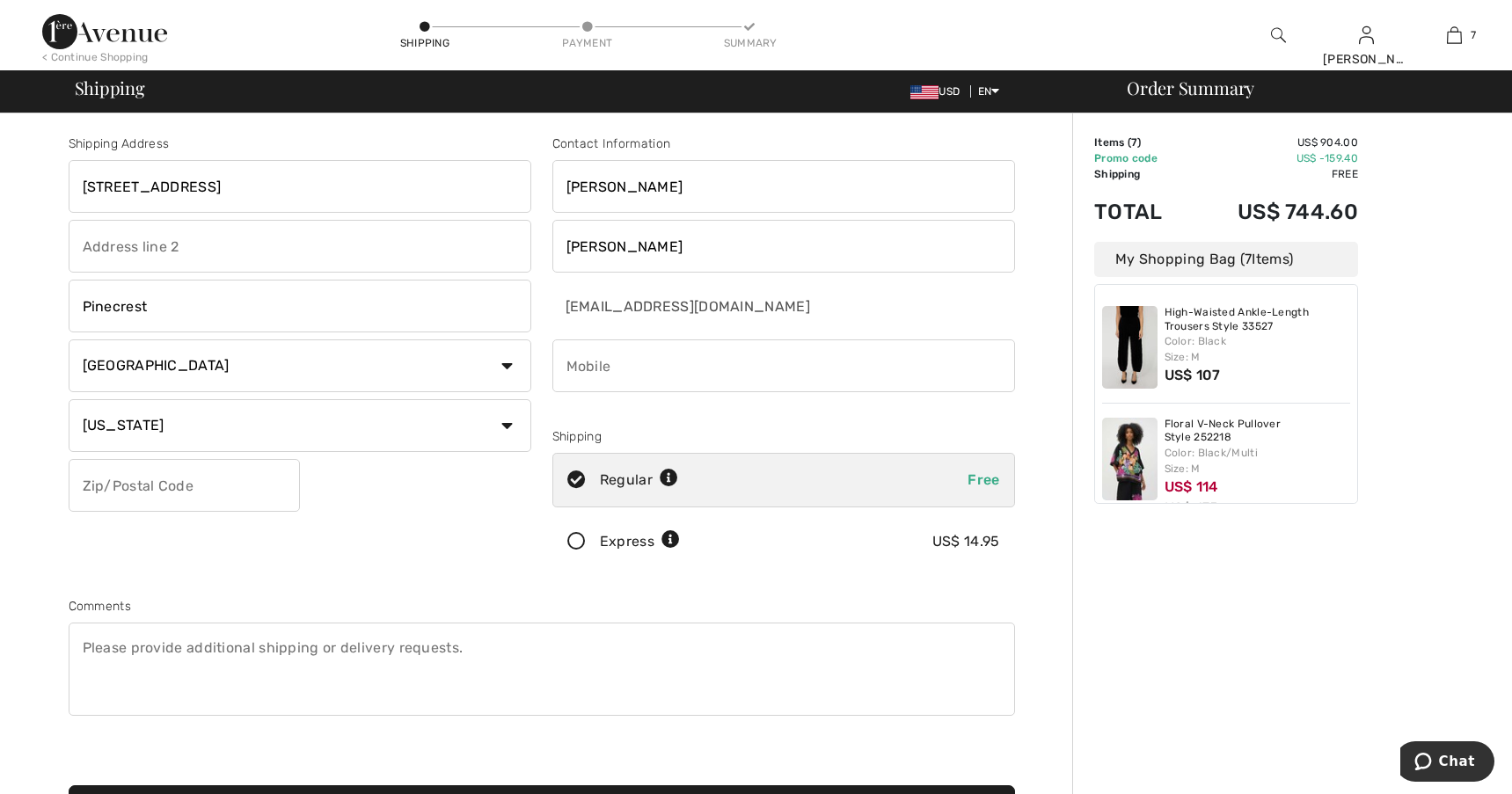
click at [149, 483] on input "text" at bounding box center [184, 485] width 231 height 53
type input "33156"
click at [1047, 290] on div "Shipping Address 8811 SW 68 Av Pinecrest Country Canada United States Afghanist…" at bounding box center [541, 629] width 1061 height 1033
click at [779, 374] on input "phone" at bounding box center [783, 365] width 462 height 53
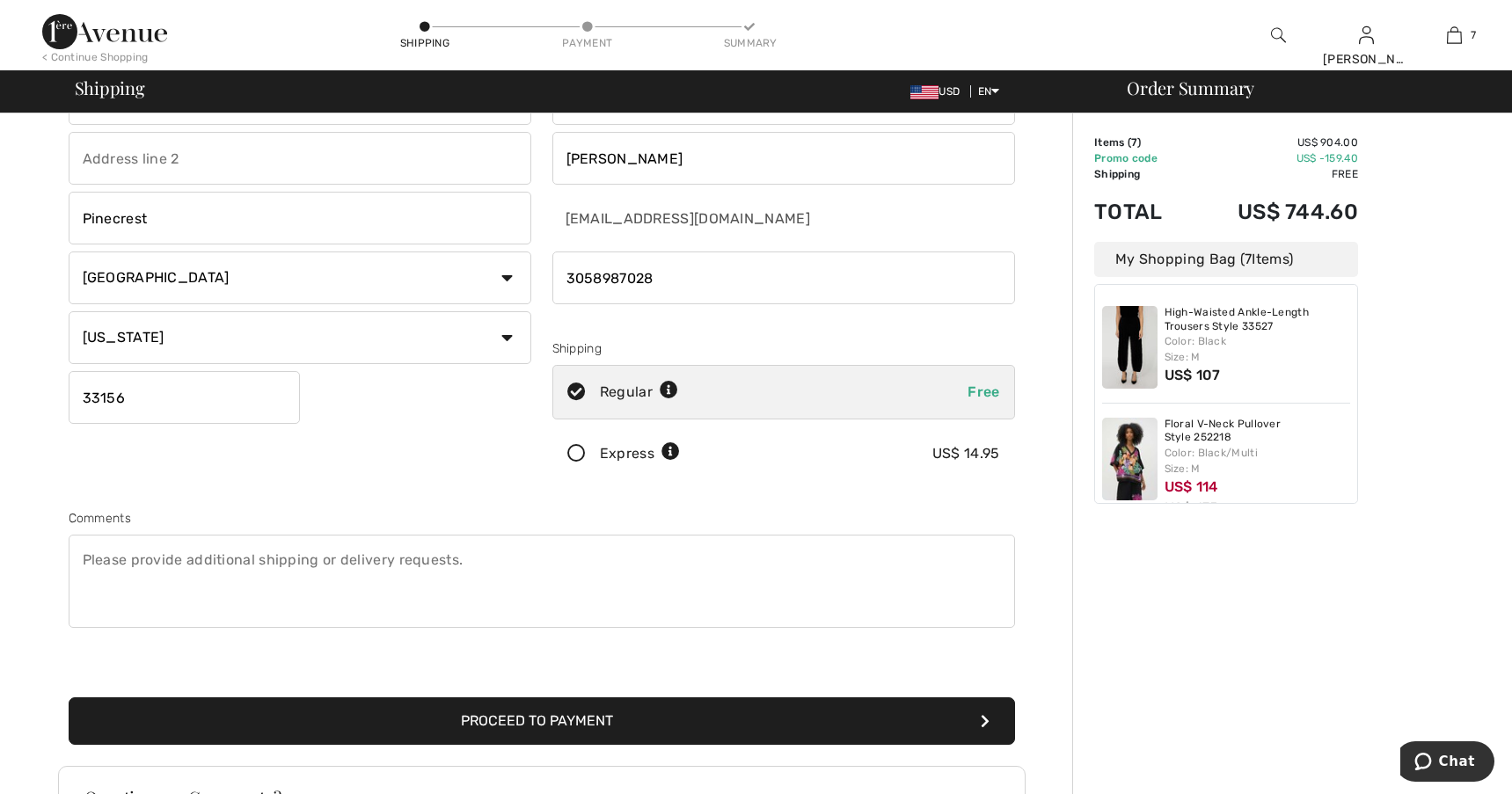
type input "3058987028"
click at [468, 556] on textarea at bounding box center [542, 581] width 946 height 93
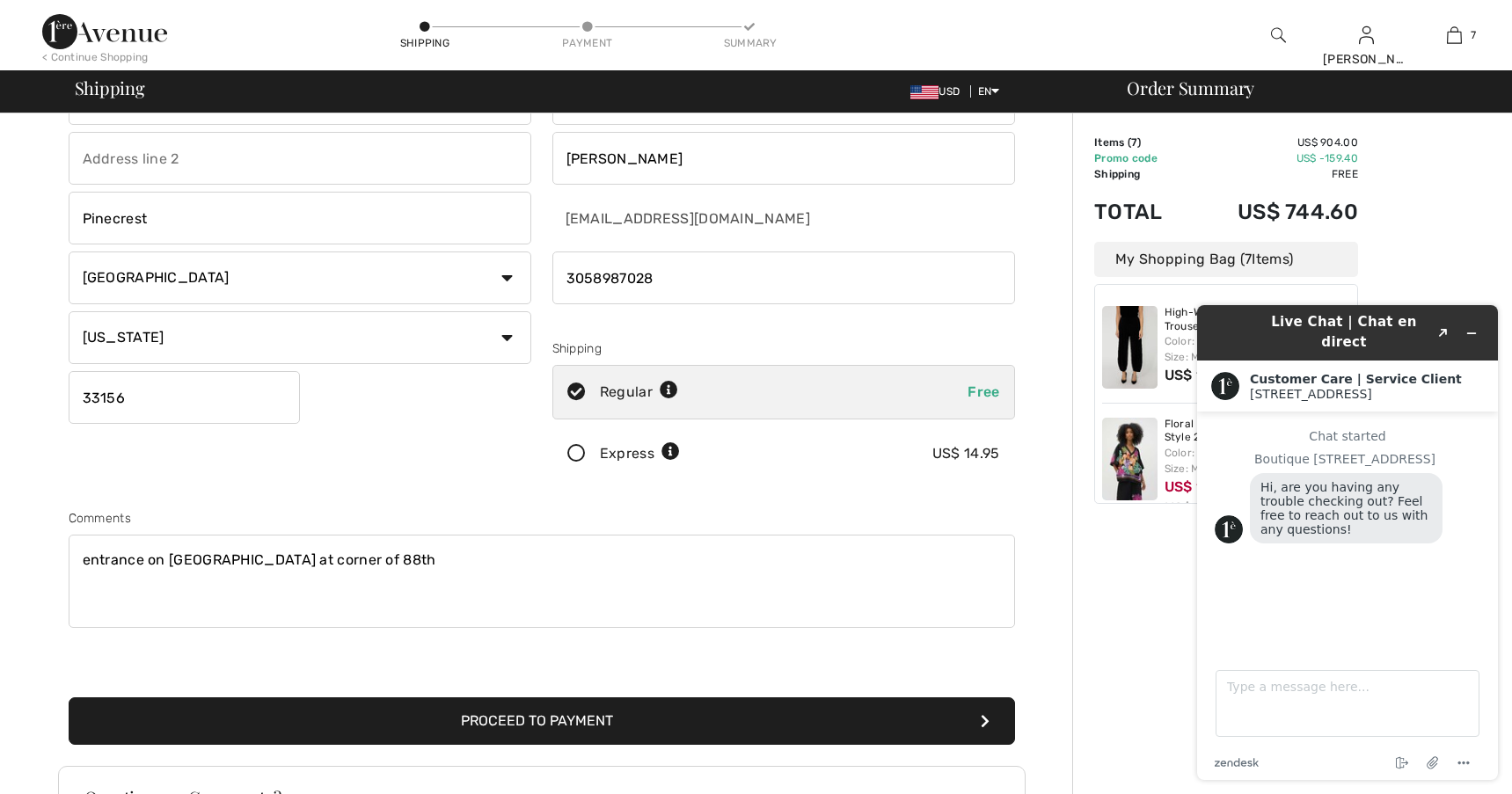
click at [444, 560] on textarea "entrance on 67 Ave at corner of 88th" at bounding box center [542, 581] width 946 height 93
type textarea "entrance on 67 Ave at corner of 88th (Kendall Dr)"
click at [597, 722] on button "Proceed to Payment" at bounding box center [542, 721] width 946 height 48
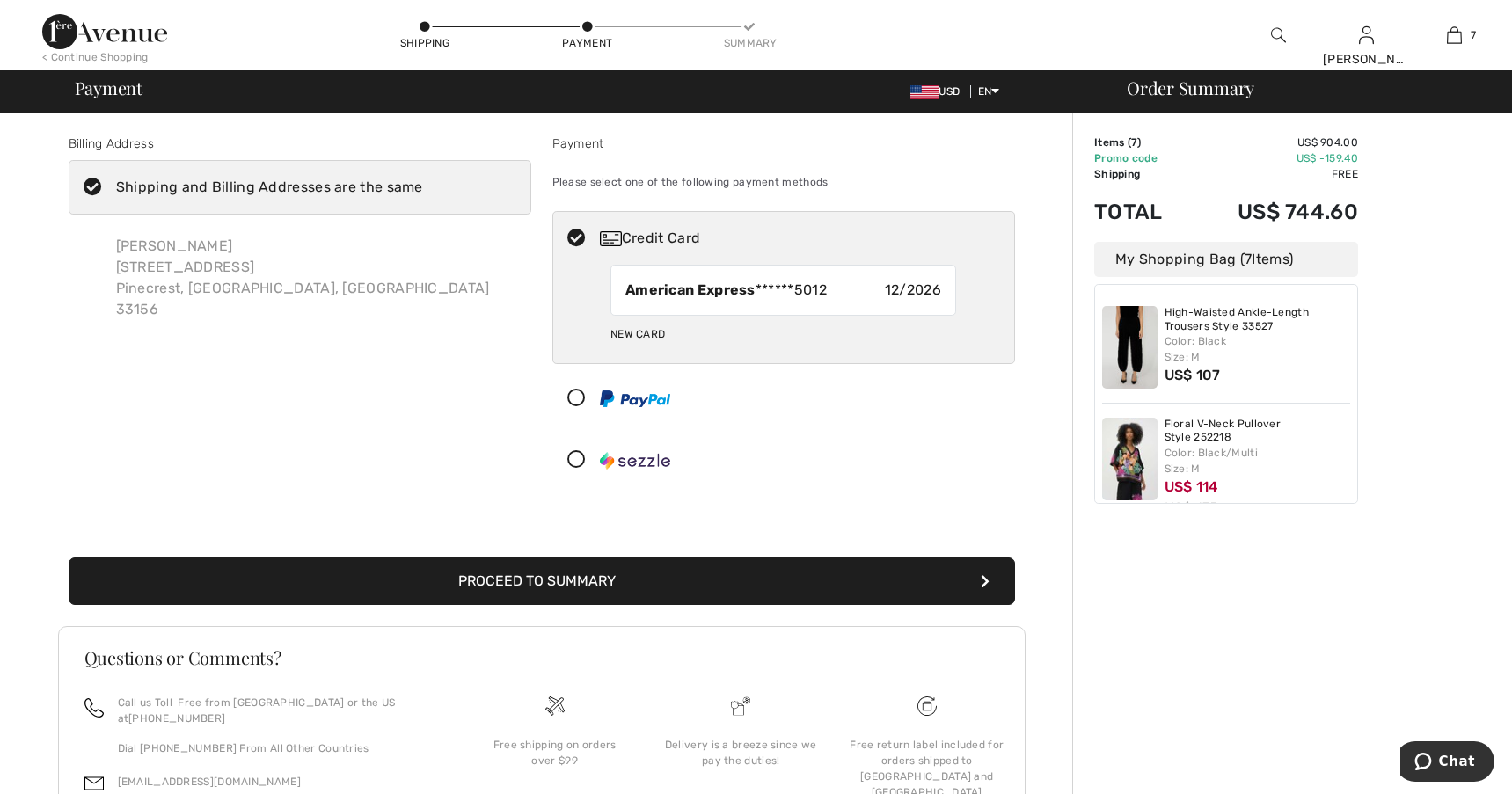
click at [96, 192] on icon at bounding box center [92, 187] width 47 height 18
click at [423, 192] on input "Shipping and Billing Addresses are the same" at bounding box center [429, 187] width 12 height 53
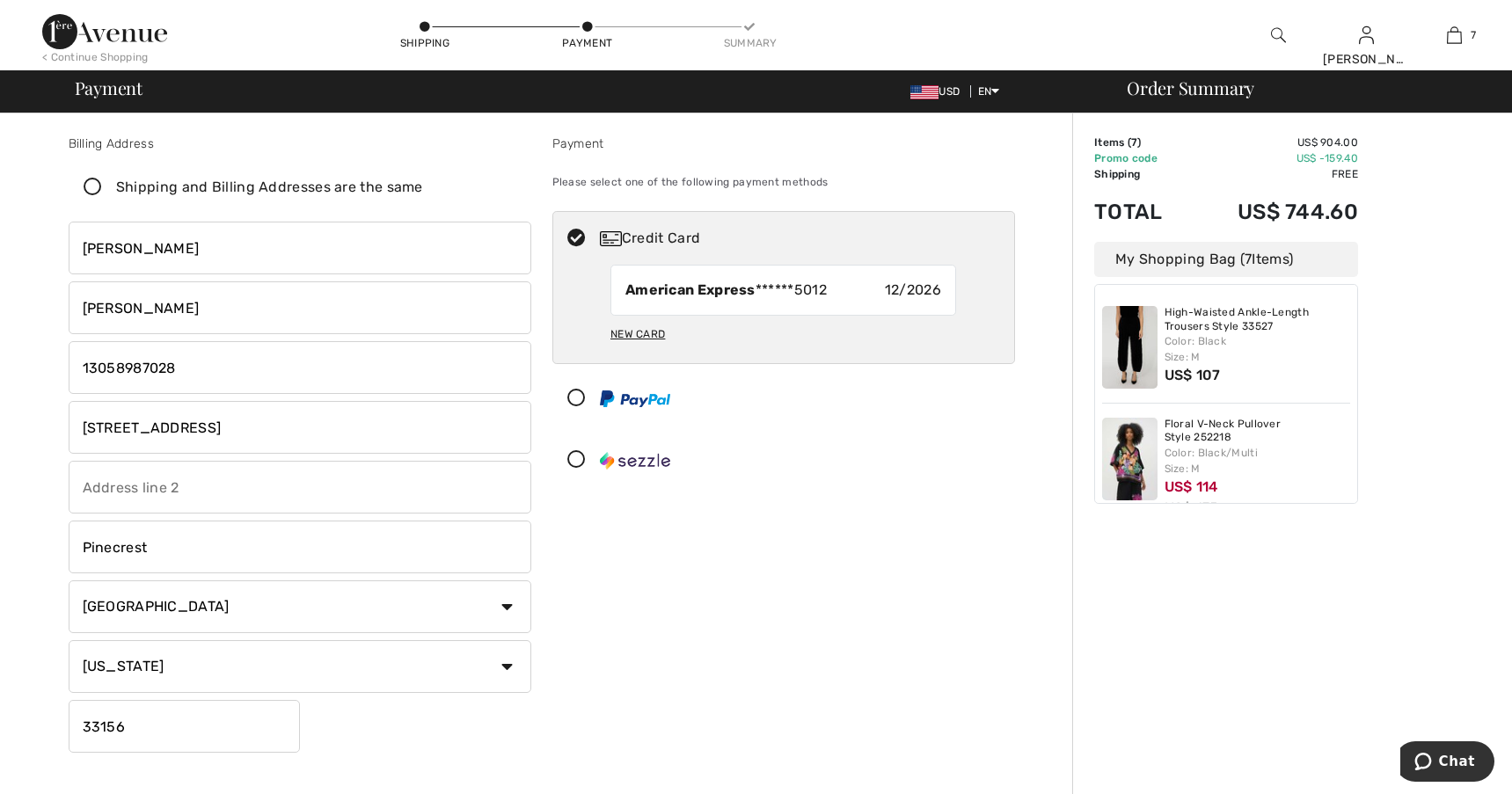
checkbox input "false"
drag, startPoint x: 230, startPoint y: 428, endPoint x: 16, endPoint y: 419, distance: 214.2
click at [46, 419] on div "Billing Address Shipping and Billing Addresses are the same Terri Dominguez 881…" at bounding box center [541, 648] width 1061 height 1070
type input "PO Box 144796"
type input "Coral Gables"
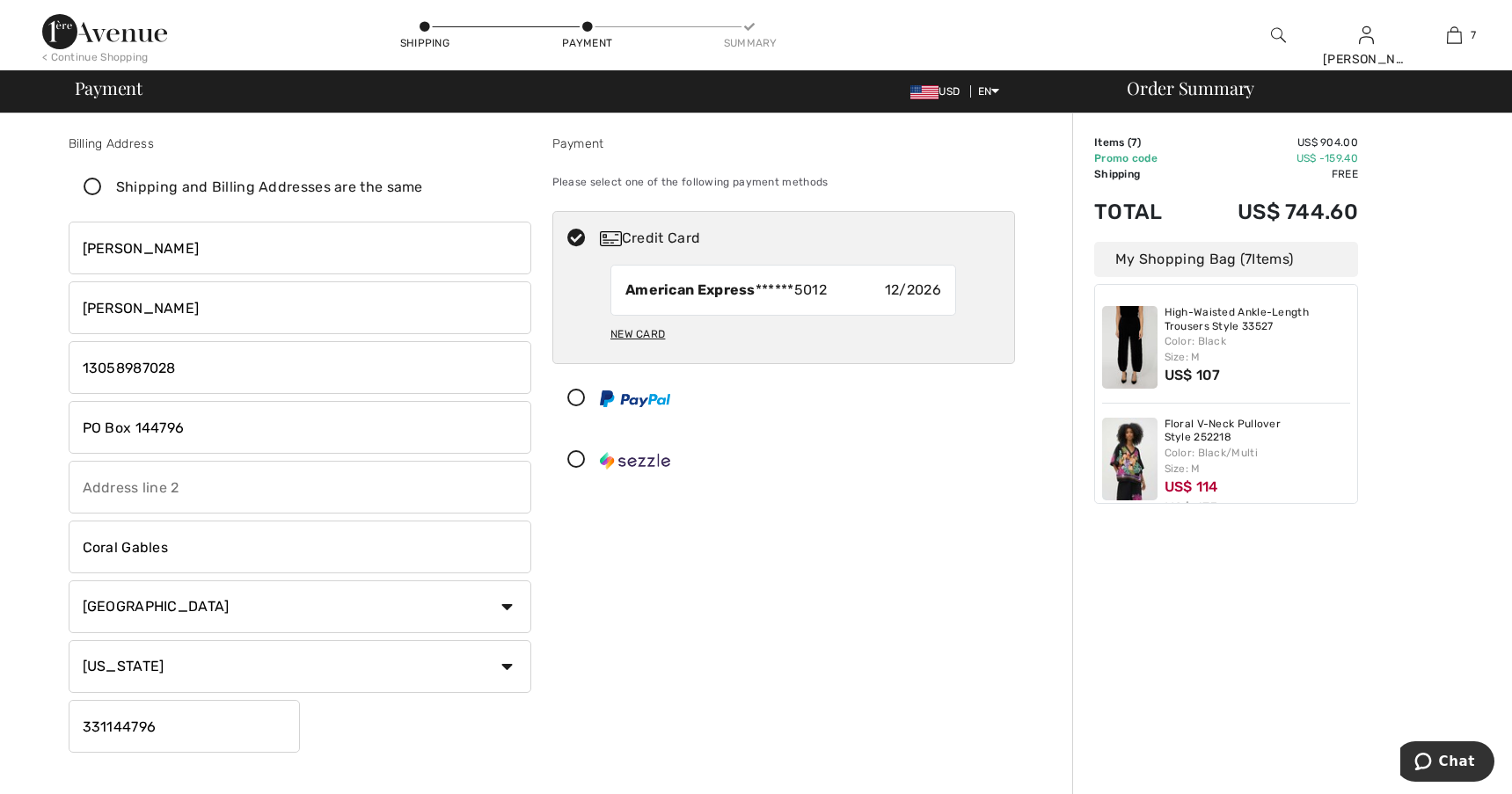
type input "331144796"
click at [916, 590] on div "Payment Please select one of the following payment methods Credit Card American…" at bounding box center [783, 447] width 483 height 625
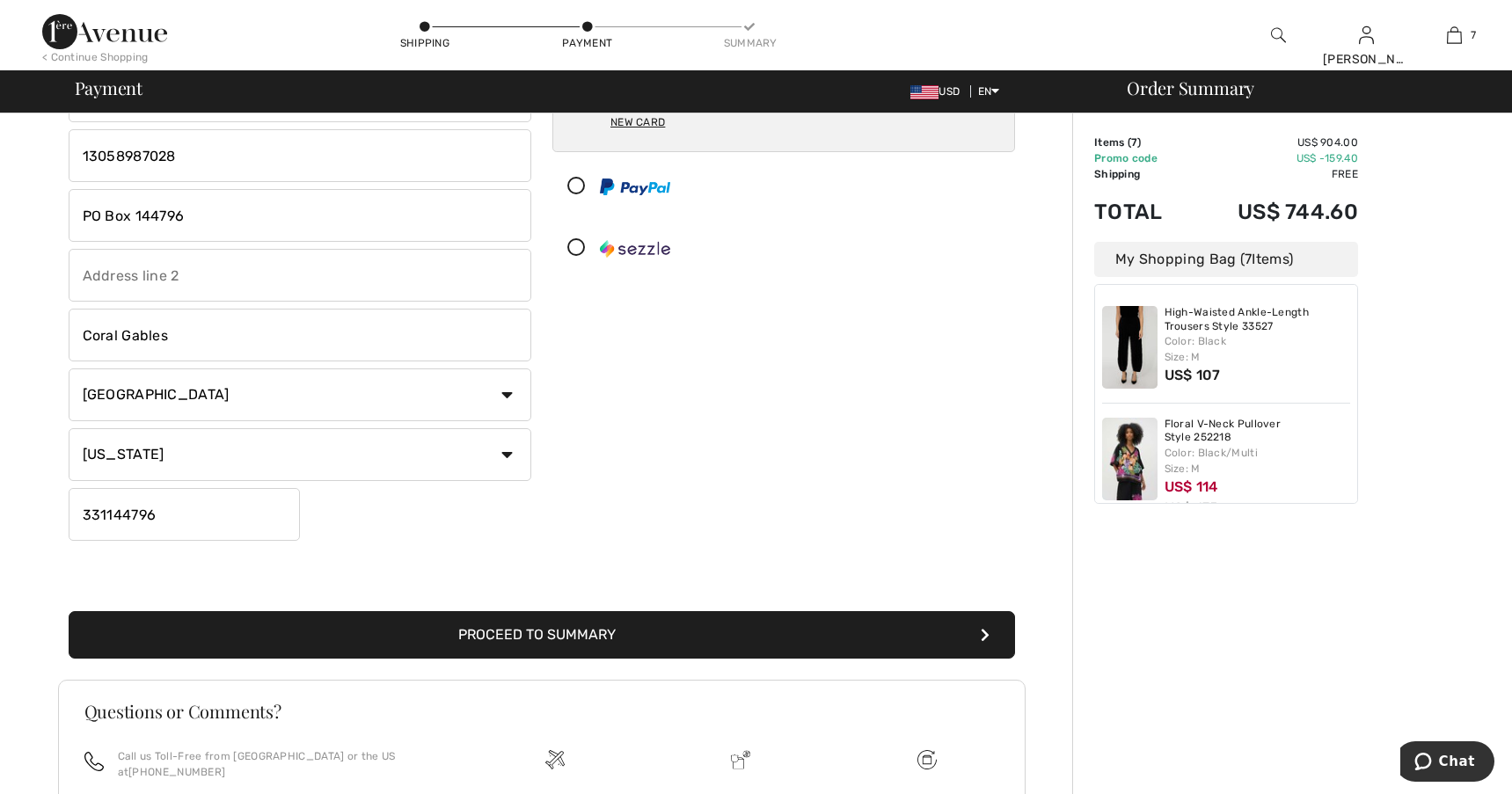
scroll to position [264, 0]
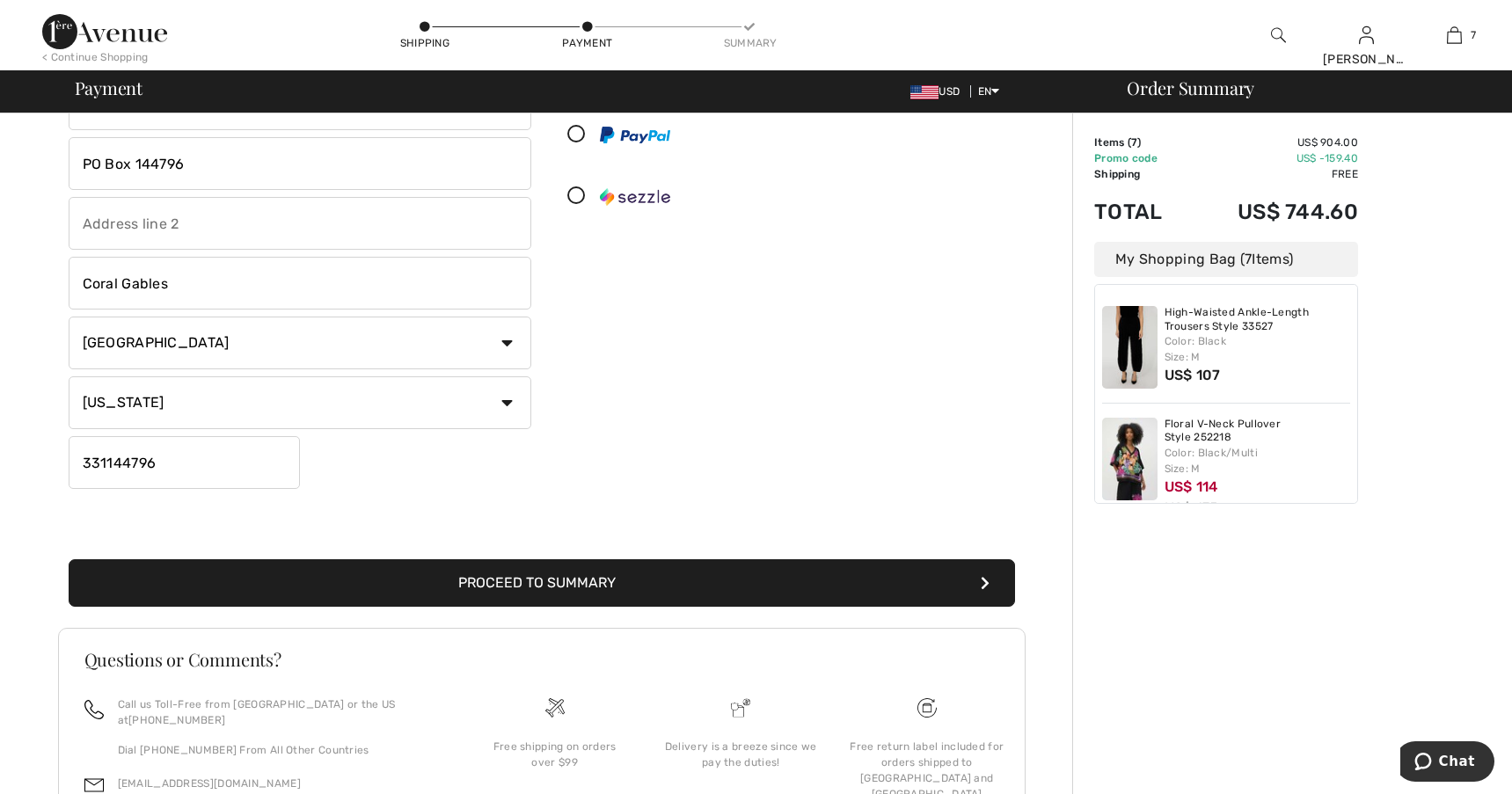
click at [983, 584] on icon "submit" at bounding box center [985, 583] width 9 height 14
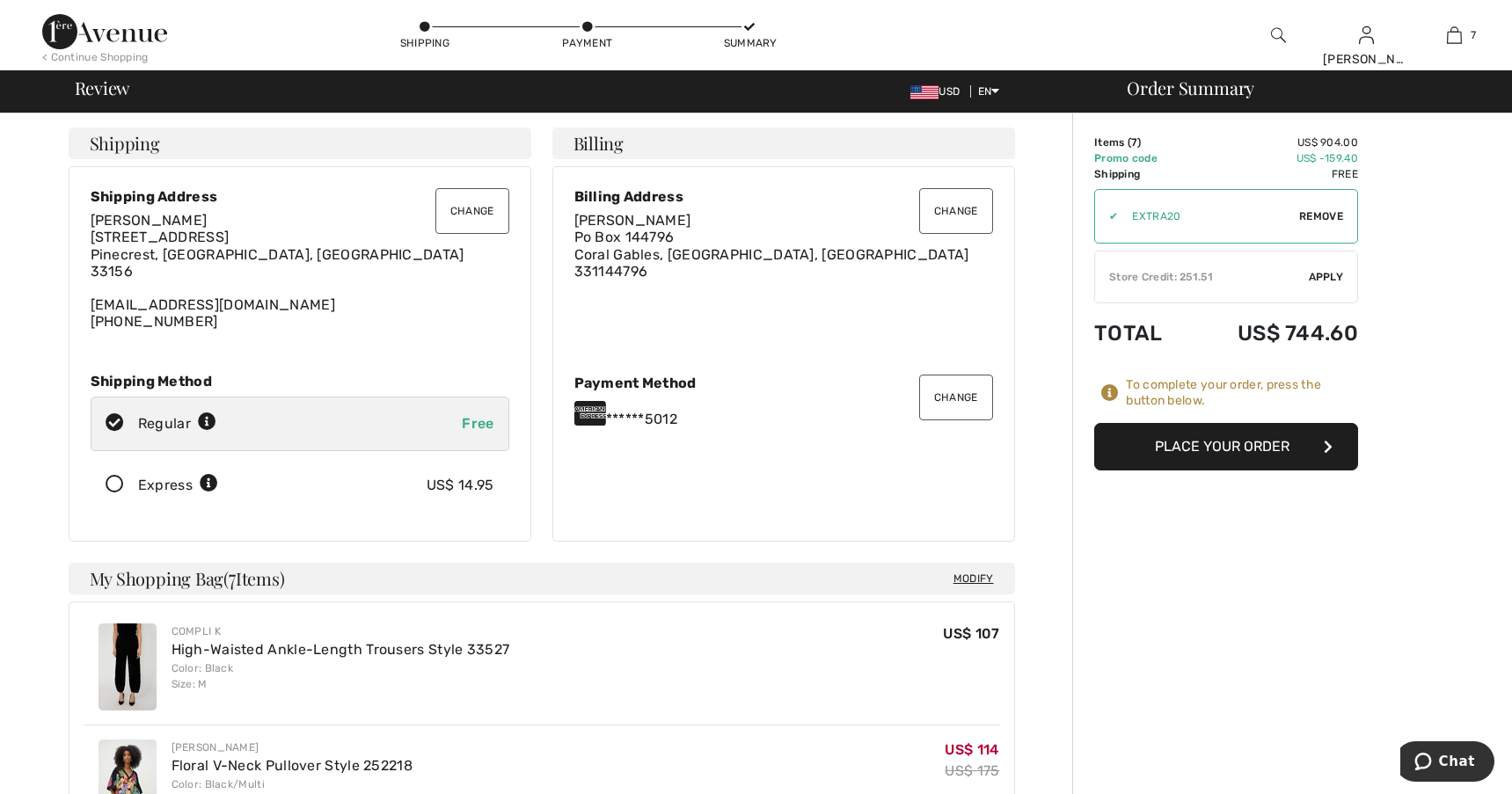
click at [1246, 444] on button "Place Your Order" at bounding box center [1225, 447] width 264 height 48
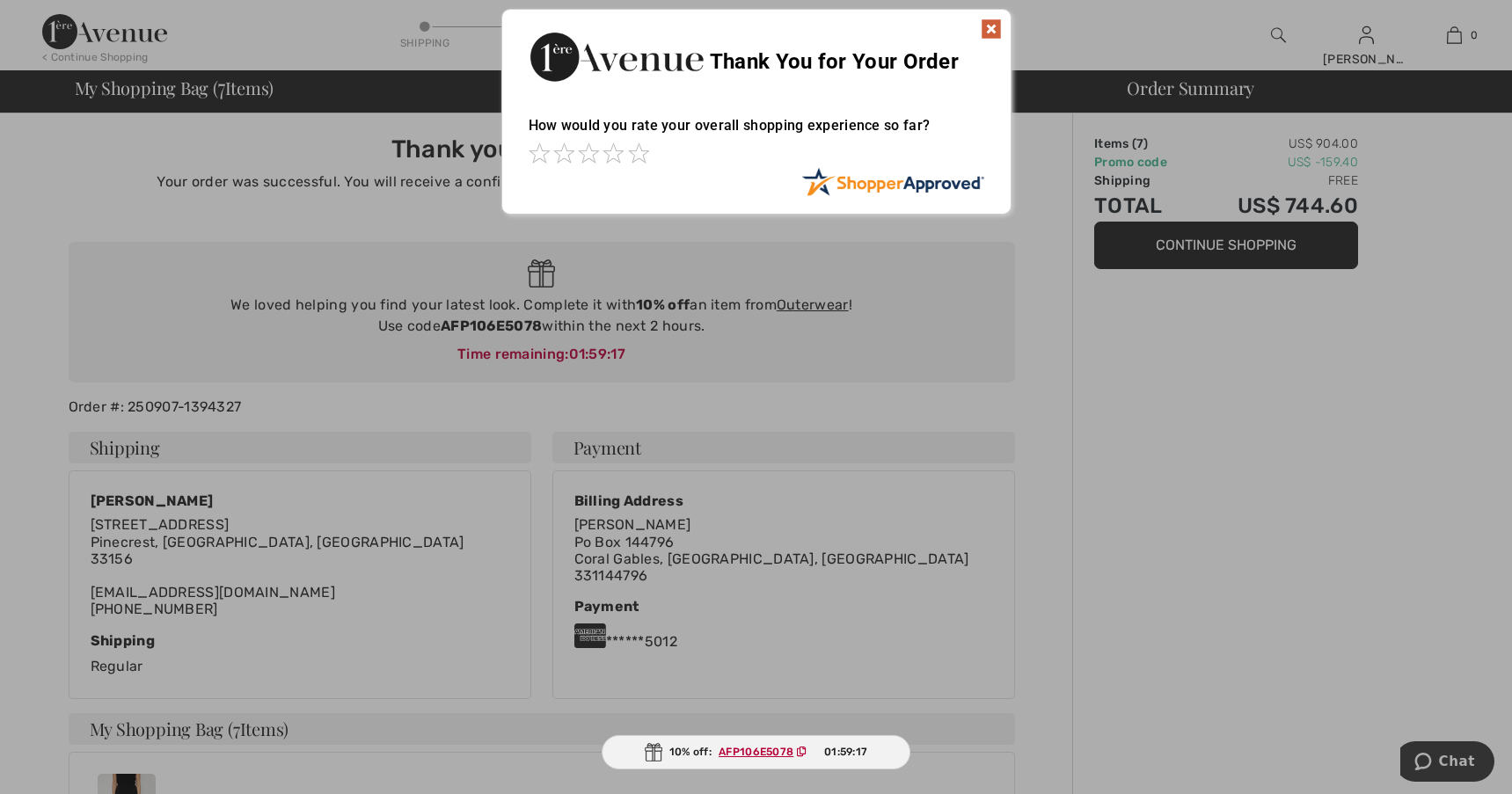
click at [991, 27] on img at bounding box center [991, 29] width 21 height 21
